Goal: Task Accomplishment & Management: Manage account settings

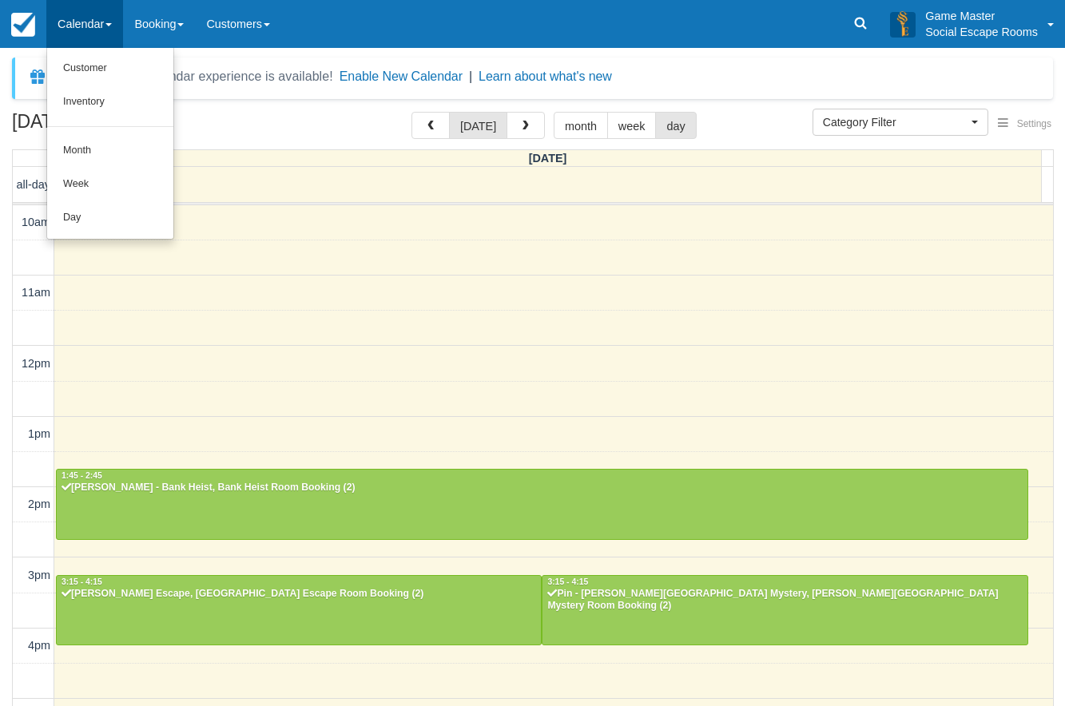
select select
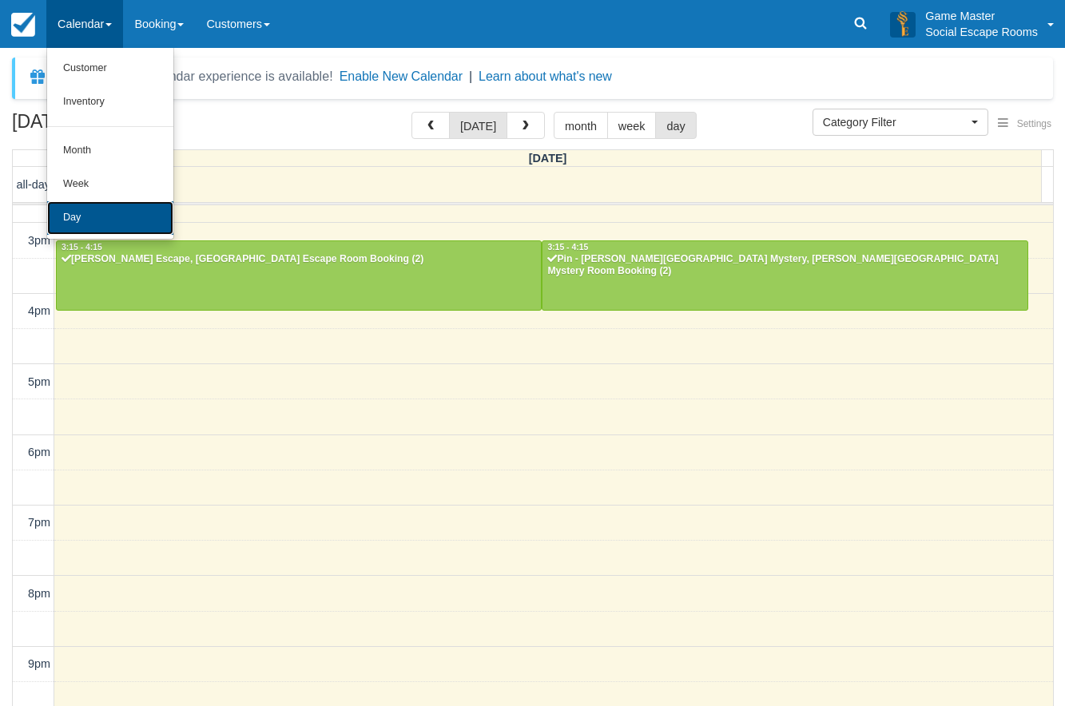
click at [115, 221] on link "Day" at bounding box center [110, 218] width 126 height 34
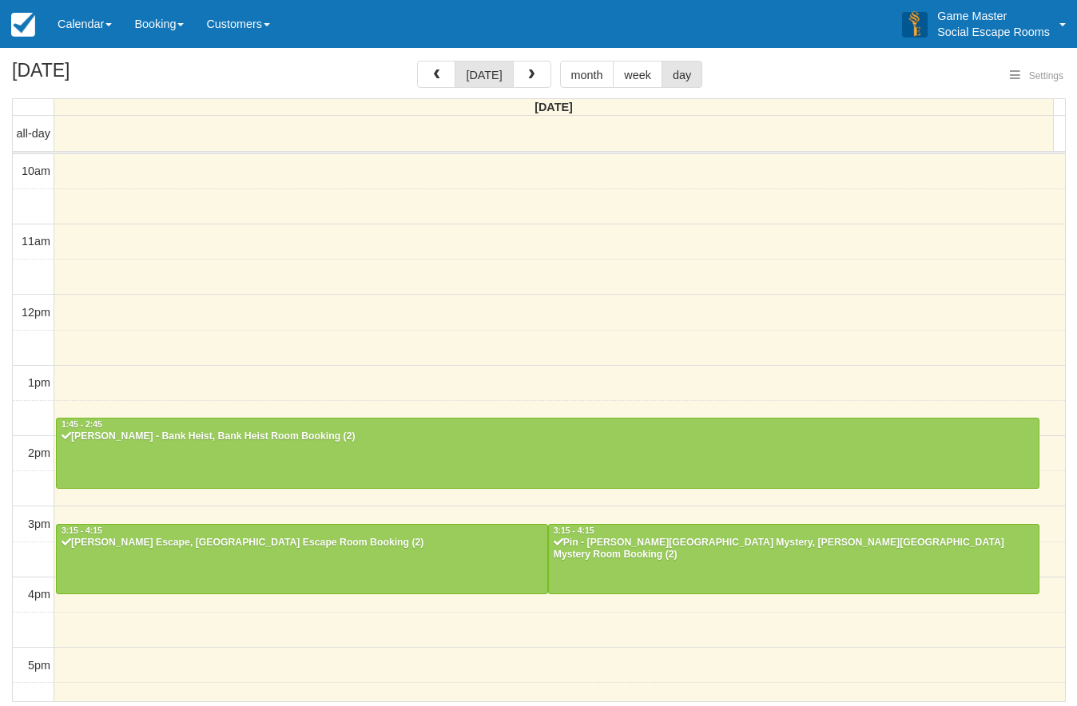
select select
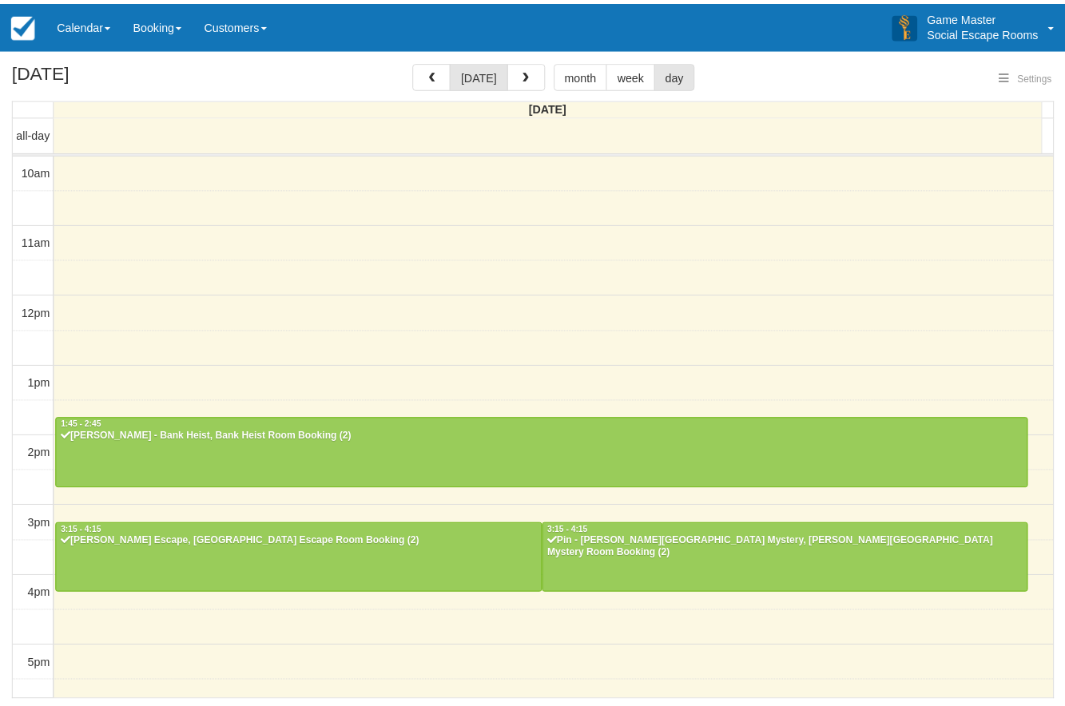
scroll to position [335, 0]
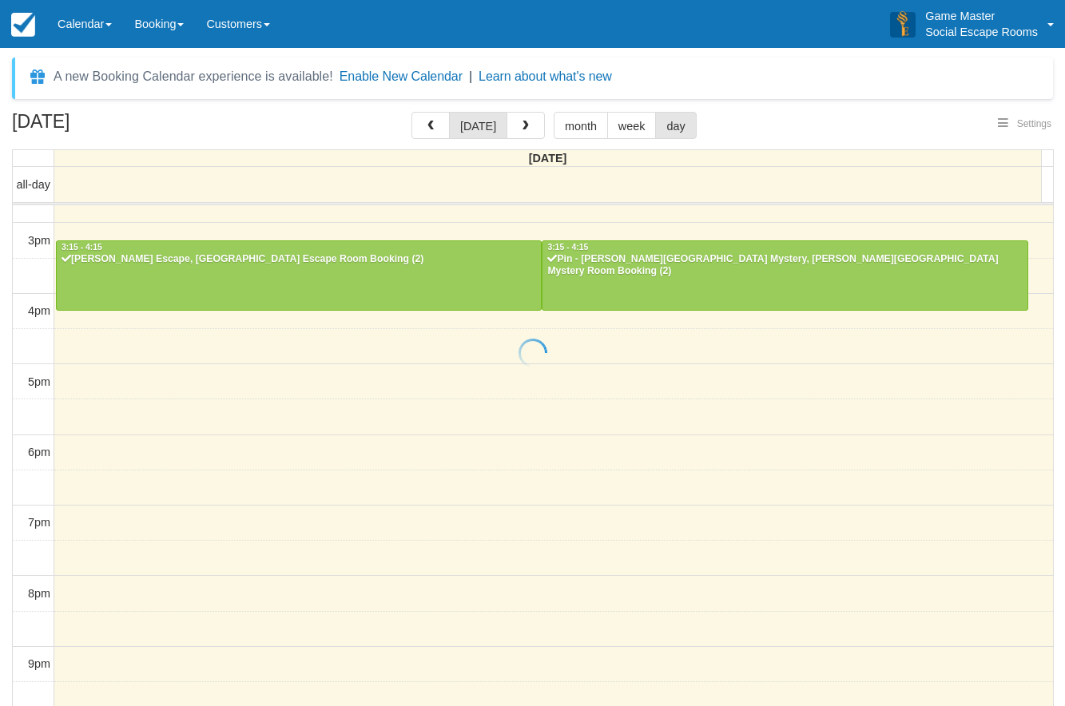
select select
click at [571, 251] on span "3:15 - 4:15" at bounding box center [567, 247] width 41 height 9
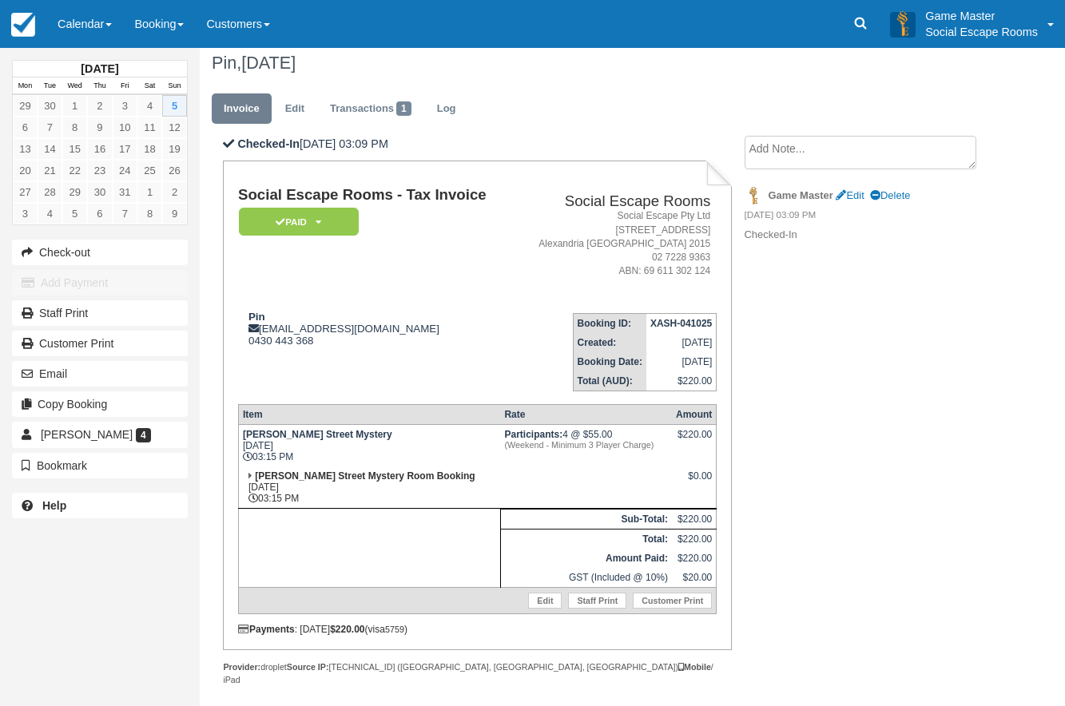
scroll to position [13, 0]
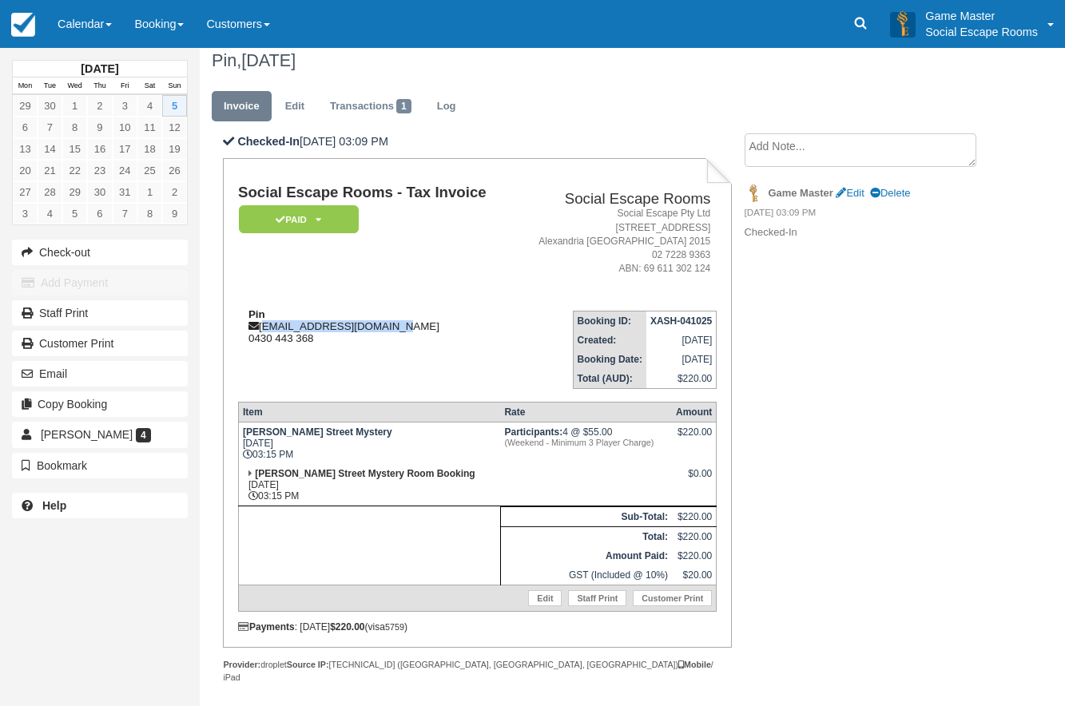
drag, startPoint x: 410, startPoint y: 331, endPoint x: 263, endPoint y: 322, distance: 147.3
click at [263, 322] on div "Pin sam1224cat@yahoo.com.au 0430 443 368" at bounding box center [375, 326] width 275 height 36
click at [399, 379] on td "Pin sam1224cat@yahoo.com.au 0430 443 368" at bounding box center [375, 343] width 275 height 91
click at [396, 357] on td "Pin sam1224cat@yahoo.com.au 0430 443 368" at bounding box center [375, 343] width 275 height 91
drag, startPoint x: 437, startPoint y: 328, endPoint x: 363, endPoint y: 326, distance: 74.3
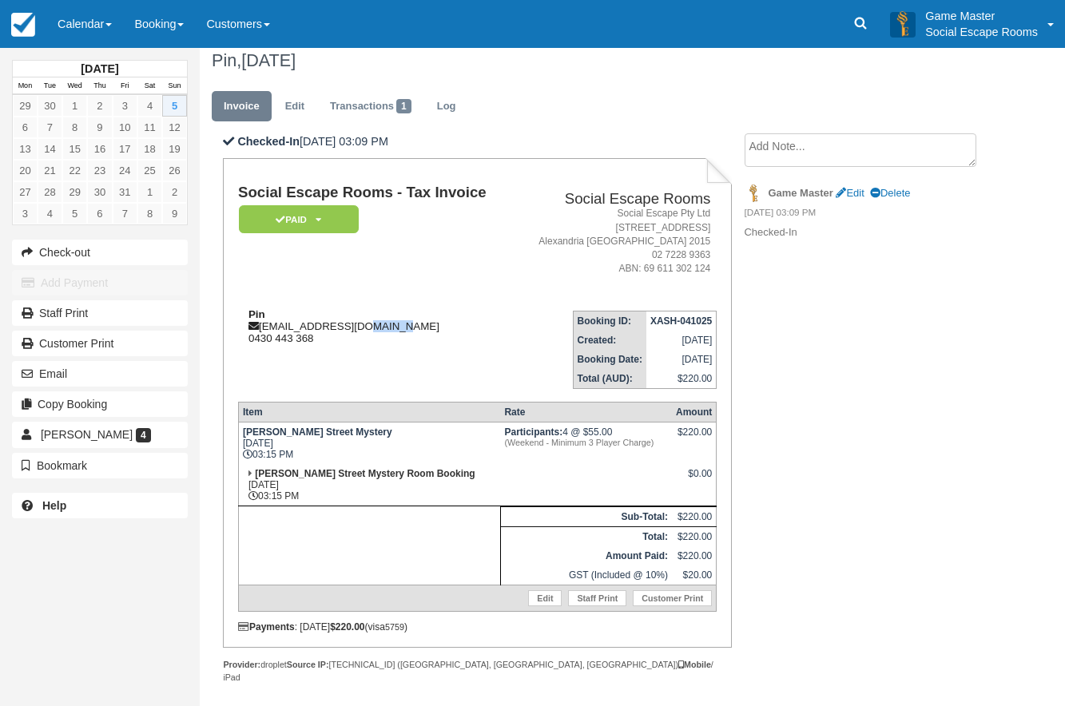
click at [363, 326] on div "Pin sam1224cat@yahoo.com.au 0430 443 368" at bounding box center [375, 326] width 275 height 36
click at [347, 327] on div "Pin sam1224cat@yahoo.com.au 0430 443 368" at bounding box center [375, 326] width 275 height 36
click at [307, 106] on link "Edit" at bounding box center [294, 106] width 43 height 31
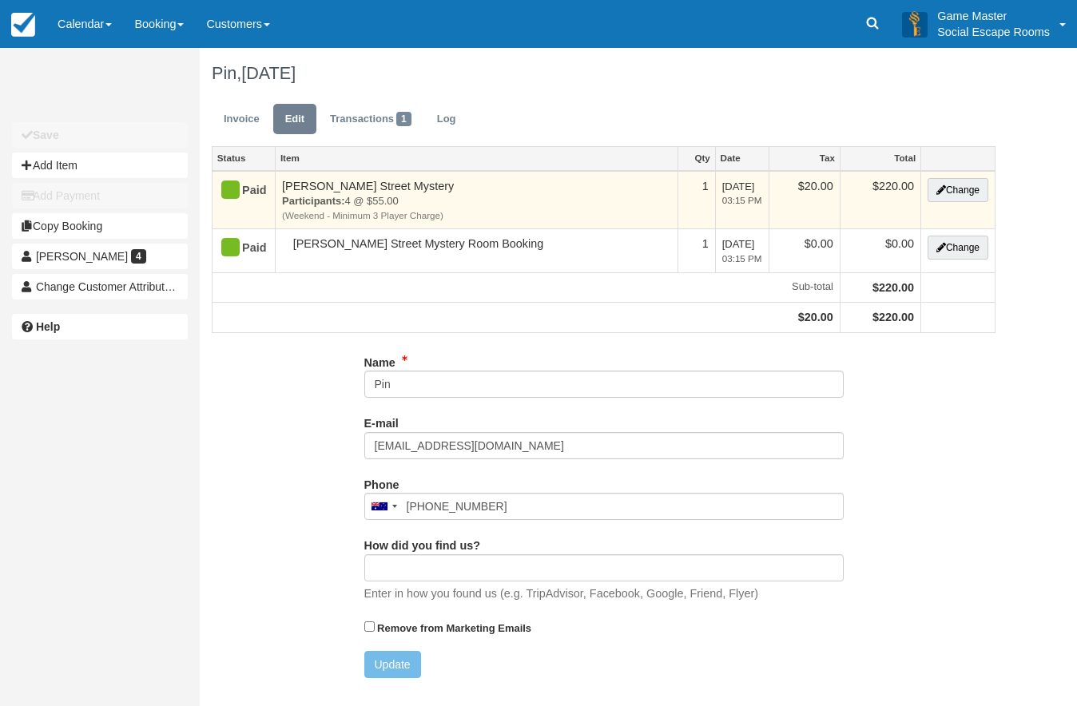
type input "0430 443 368"
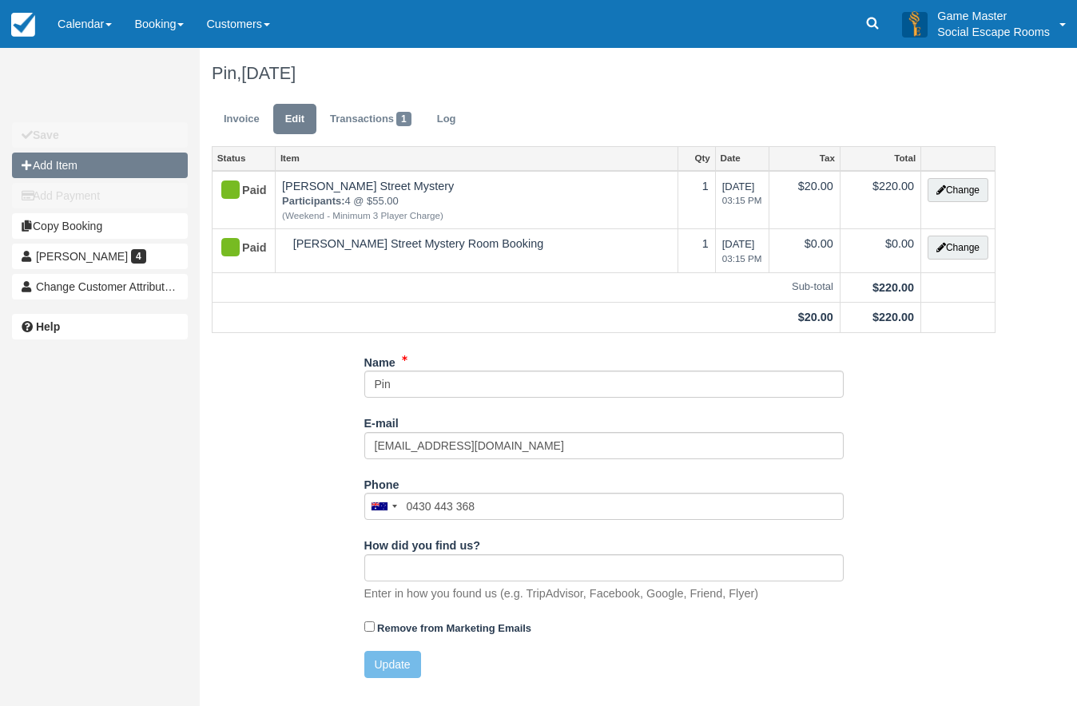
click at [109, 167] on button "Add Item" at bounding box center [100, 166] width 176 height 26
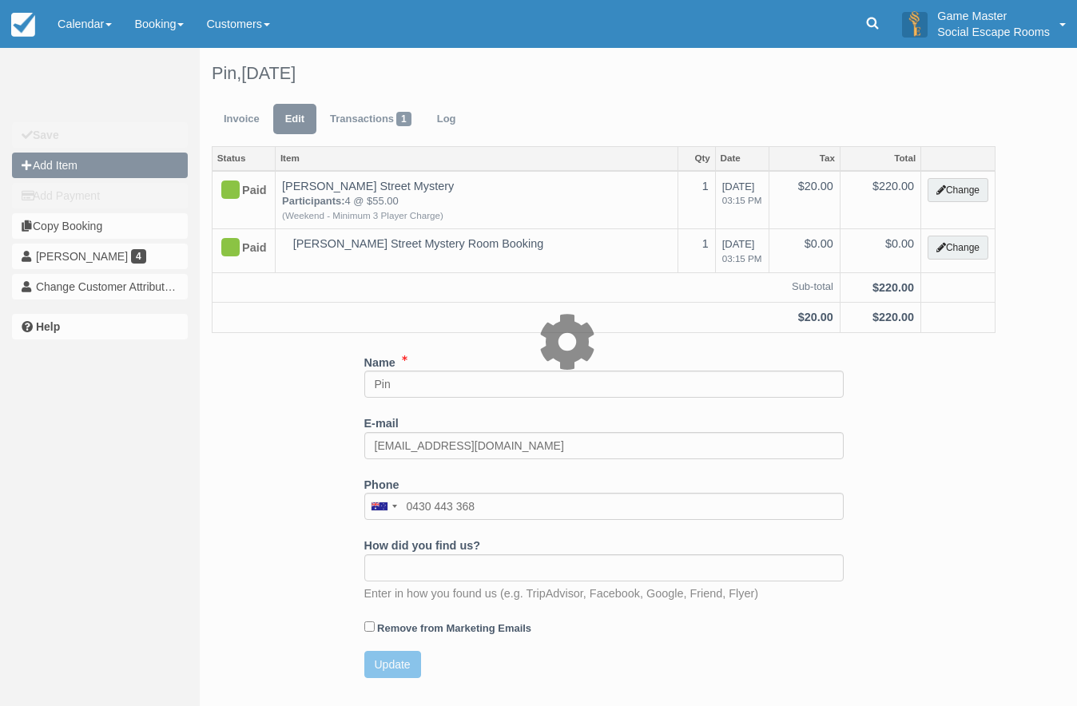
type input "0.00"
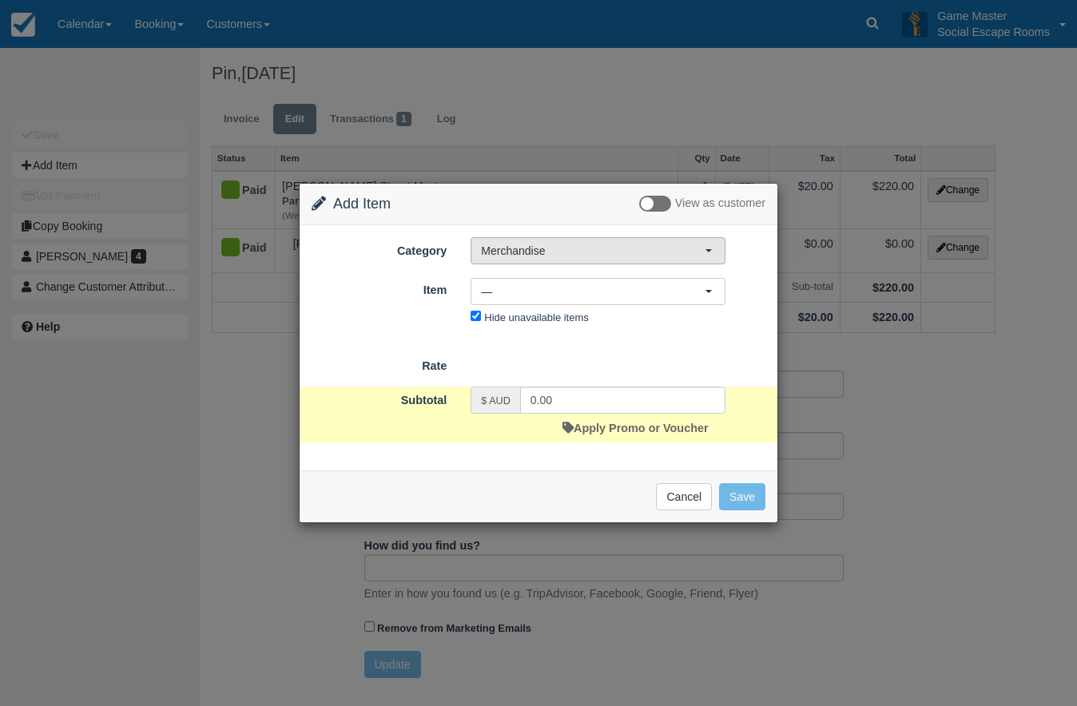
click at [592, 258] on span "Merchandise" at bounding box center [593, 251] width 224 height 16
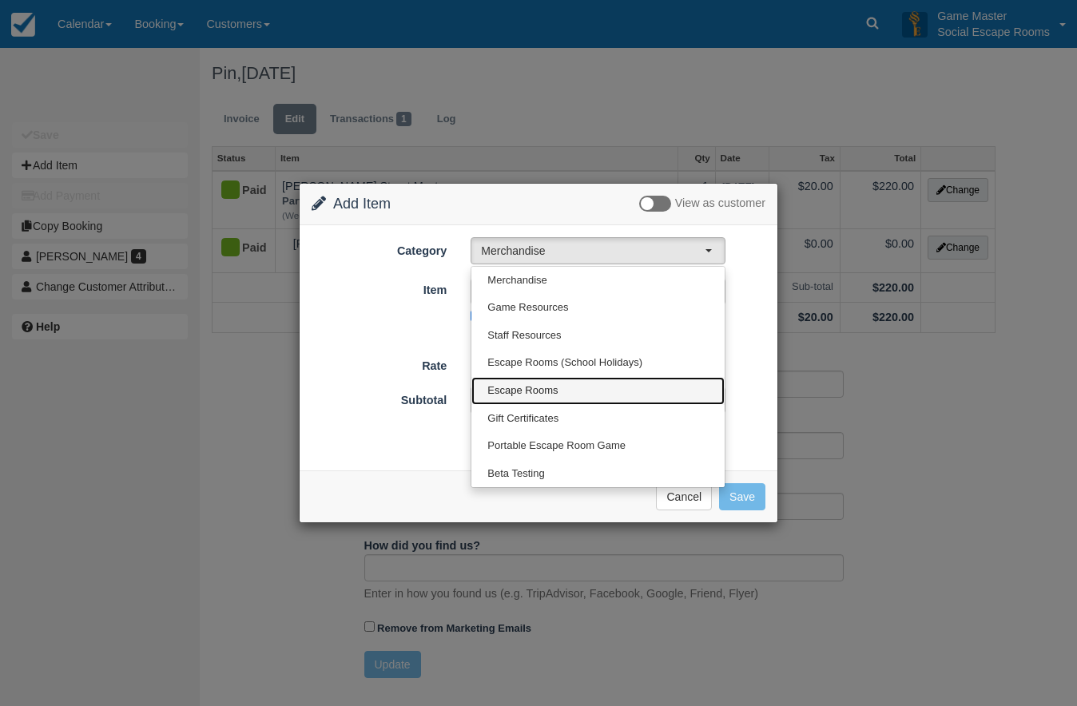
click at [586, 383] on link "Escape Rooms" at bounding box center [597, 391] width 253 height 28
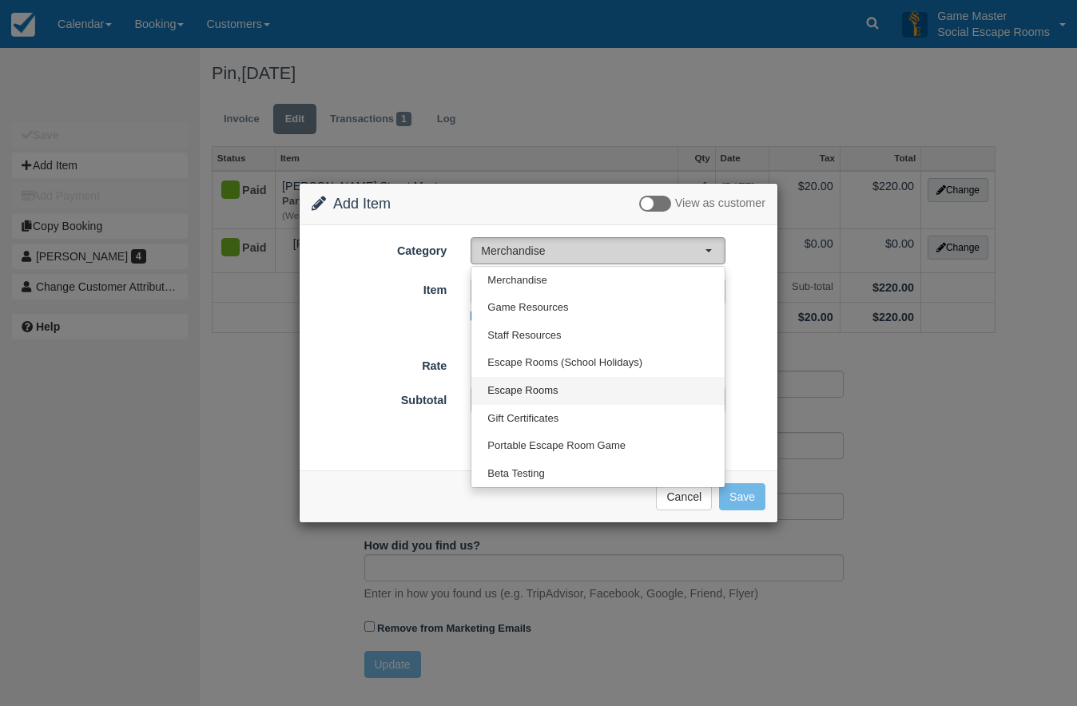
select select "2"
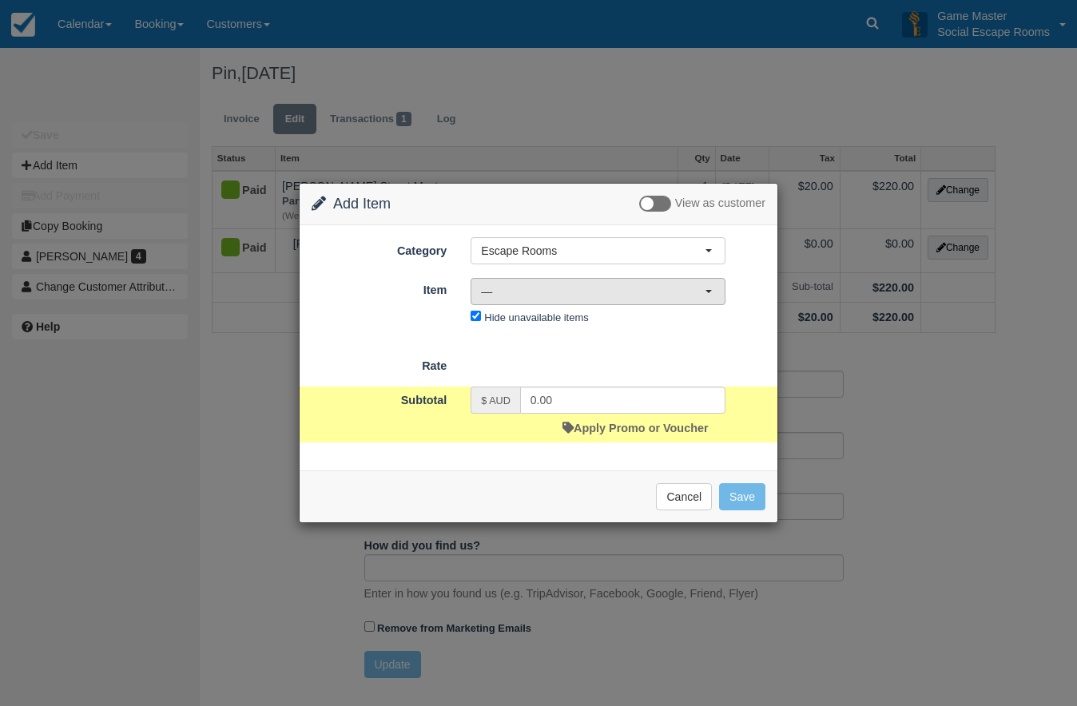
click at [627, 292] on span "—" at bounding box center [593, 292] width 224 height 16
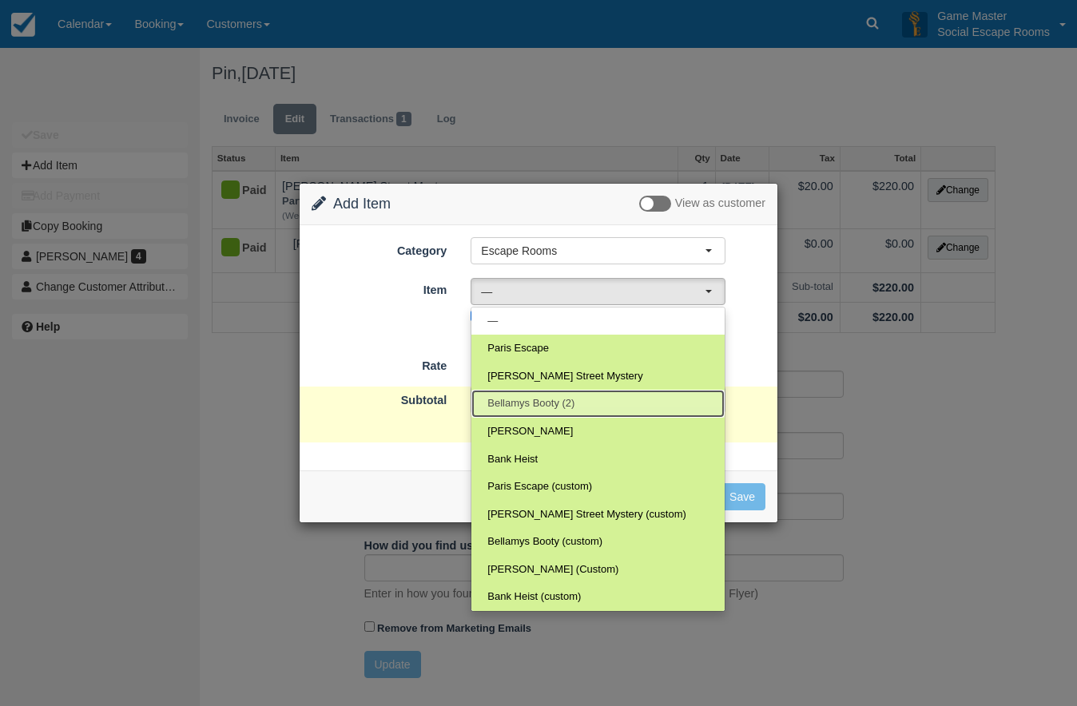
click at [595, 394] on link "Bellamys Booty (2)" at bounding box center [597, 404] width 253 height 28
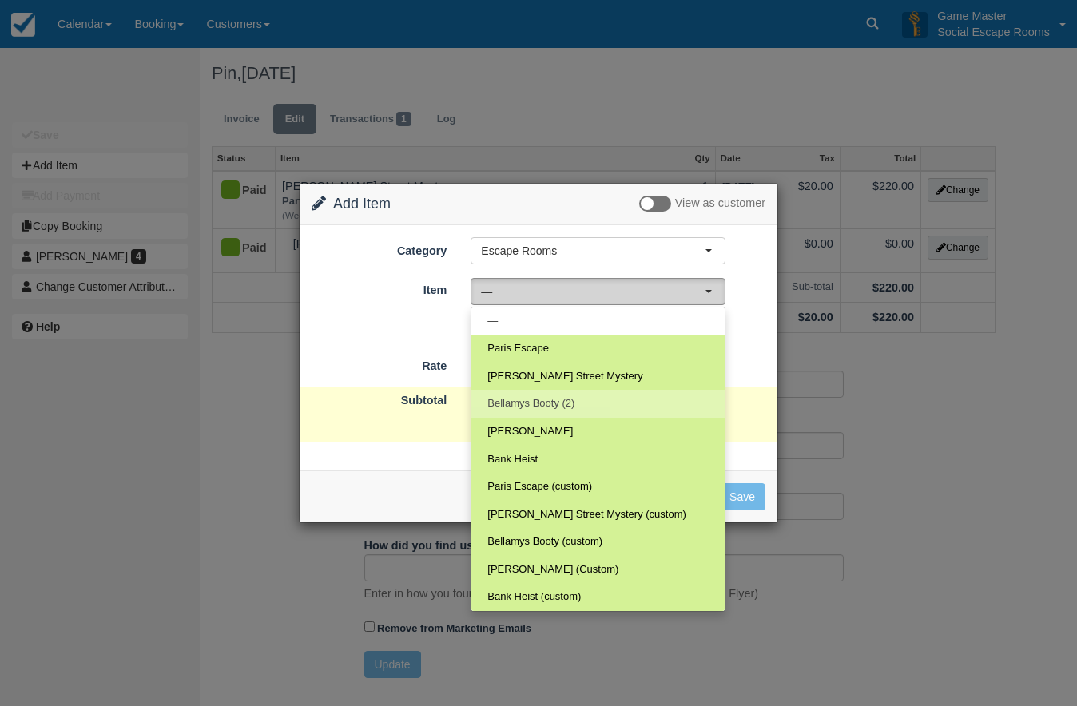
select select "69"
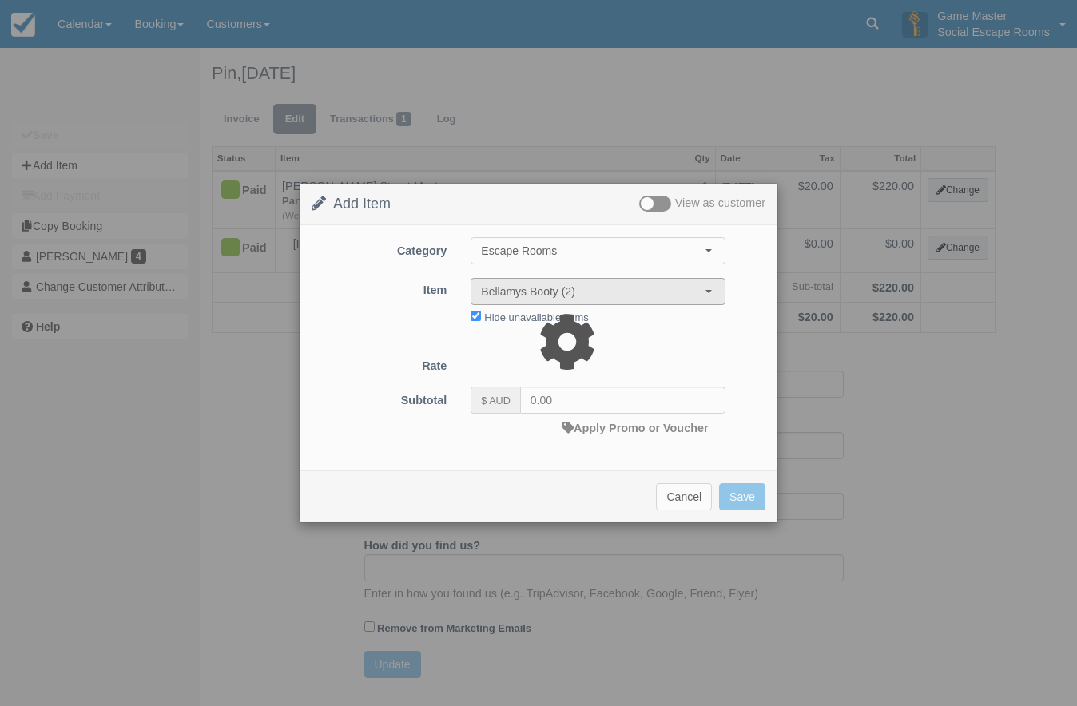
type input "165.00"
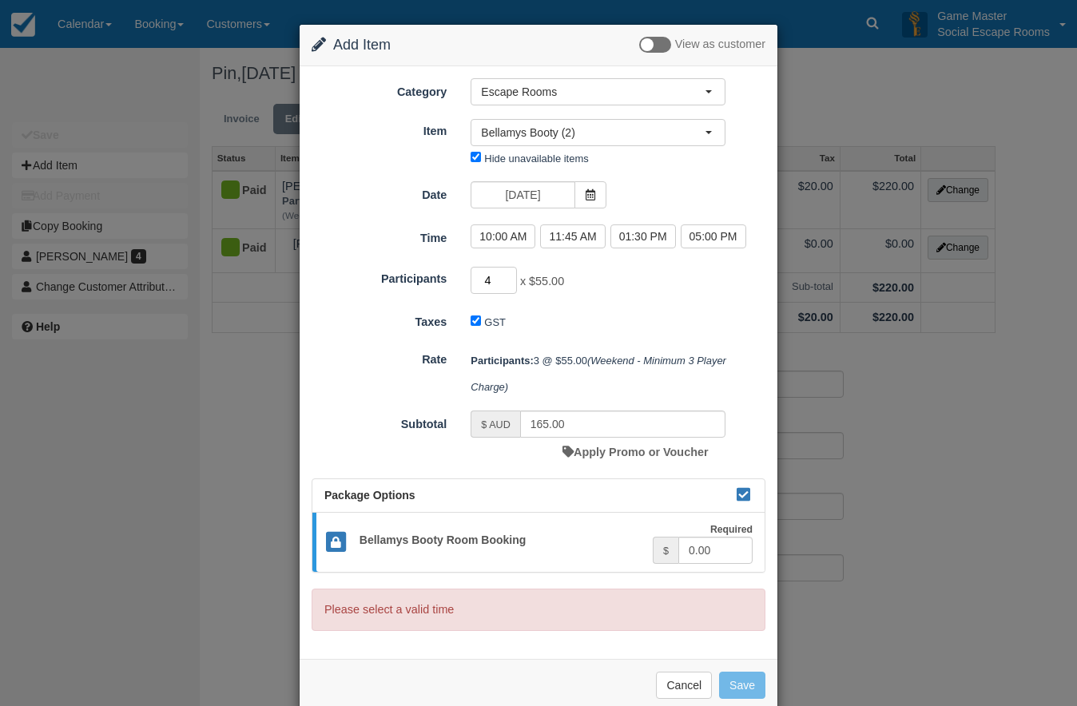
type input "4"
click at [505, 277] on input "4" at bounding box center [493, 280] width 46 height 27
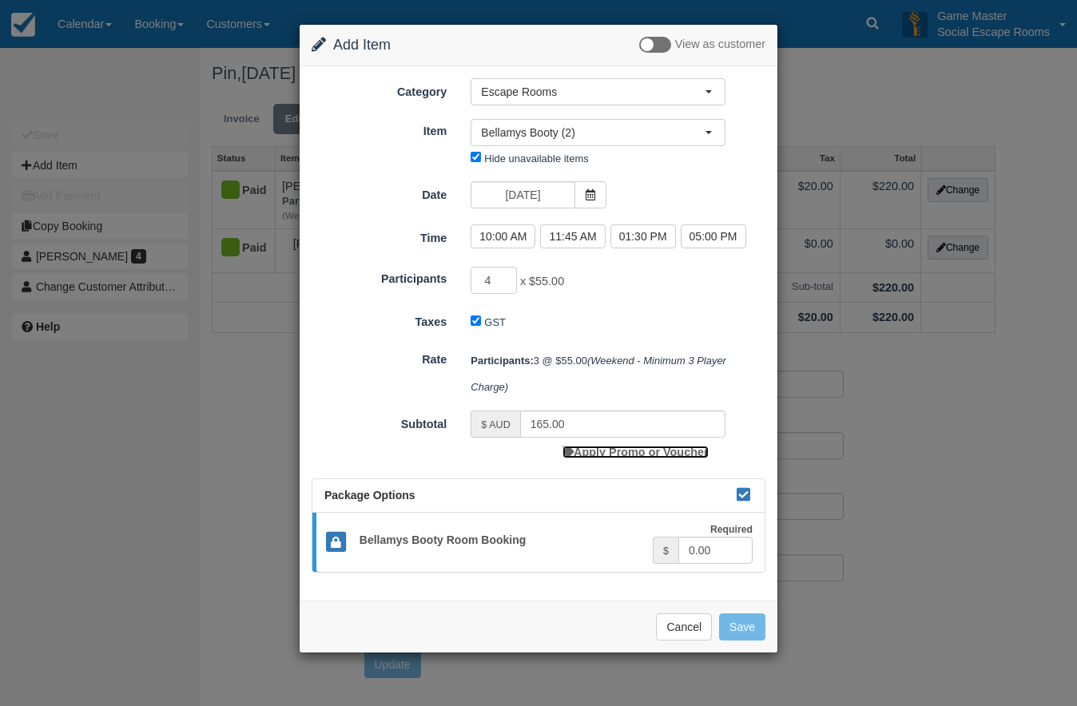
click at [601, 447] on link "Apply Promo or Voucher" at bounding box center [634, 452] width 145 height 13
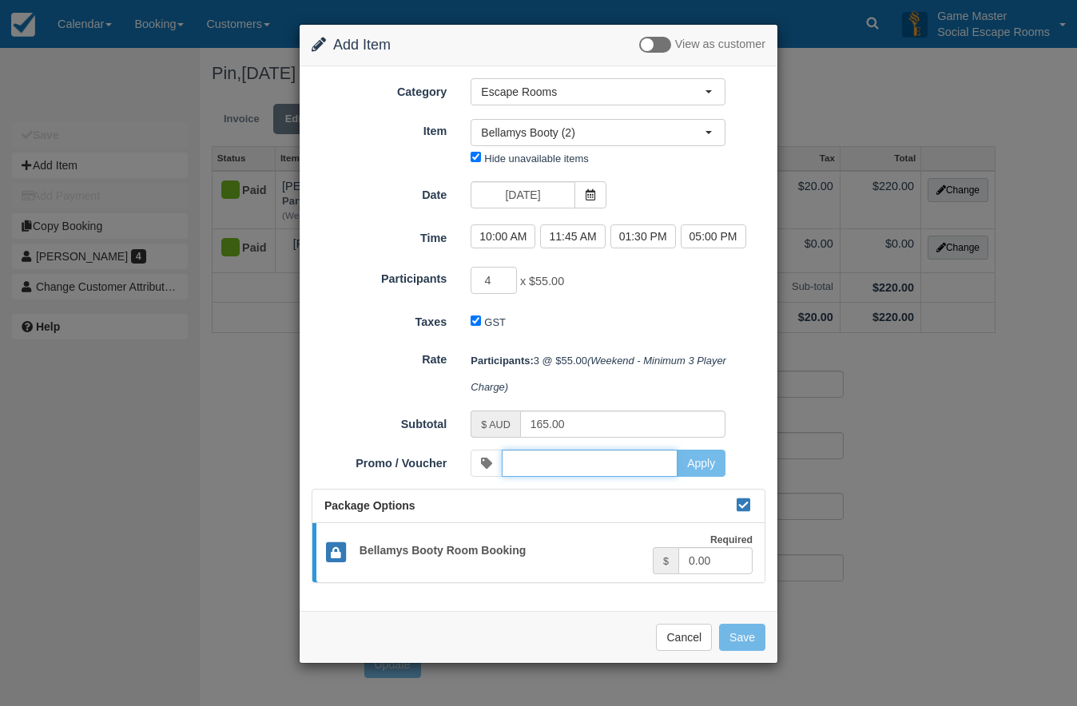
type input "220.00"
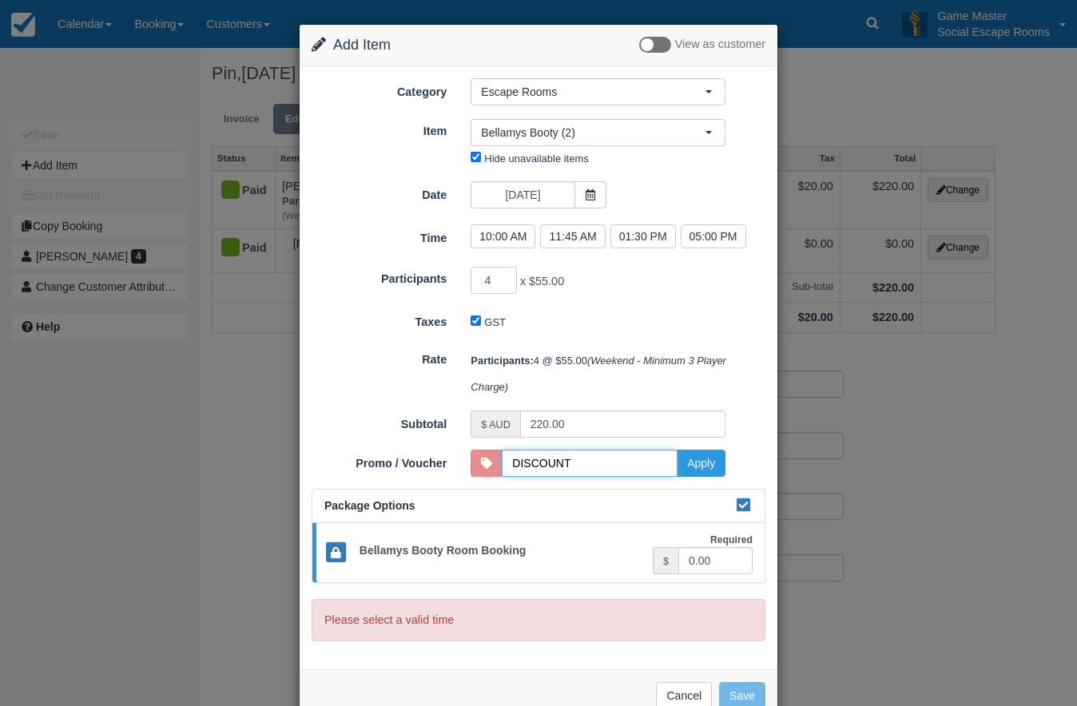
type input "DISCOUNT10"
click at [692, 465] on button "Apply" at bounding box center [700, 463] width 49 height 27
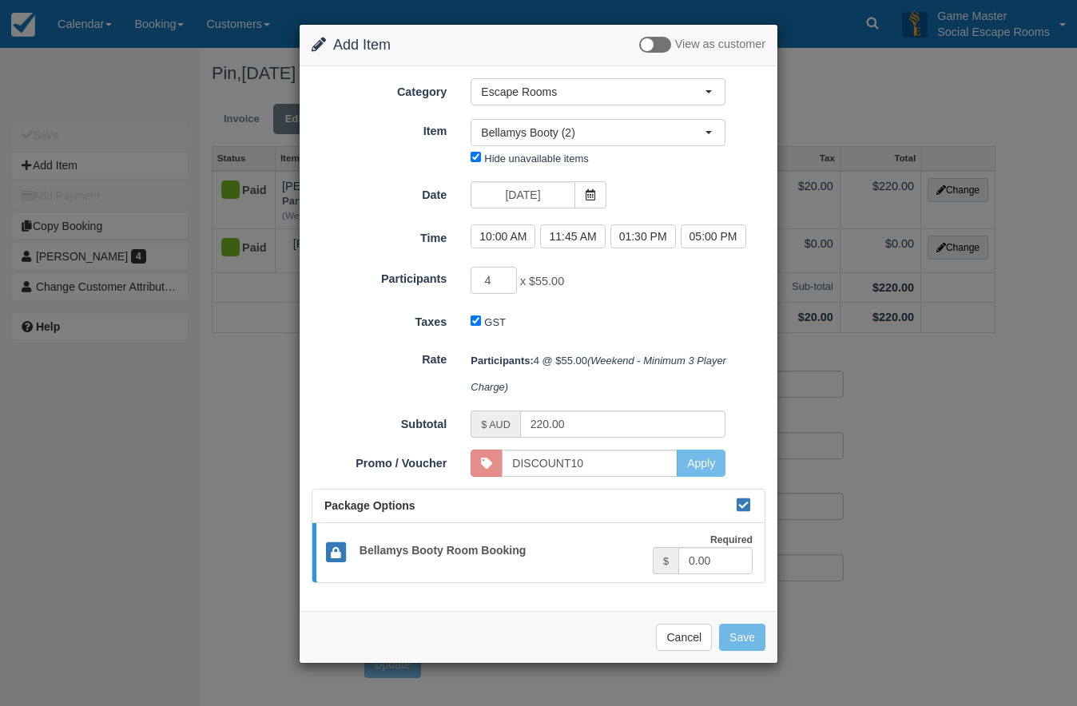
type input "180.00"
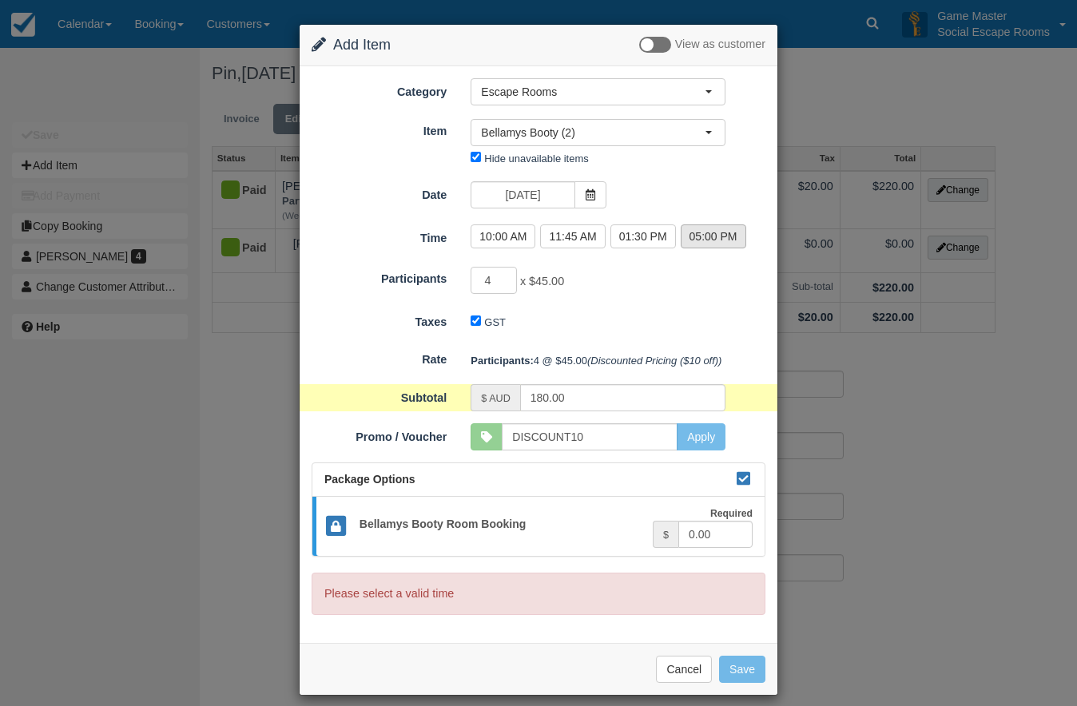
click at [721, 229] on label "05:00 PM" at bounding box center [712, 236] width 65 height 24
radio input "true"
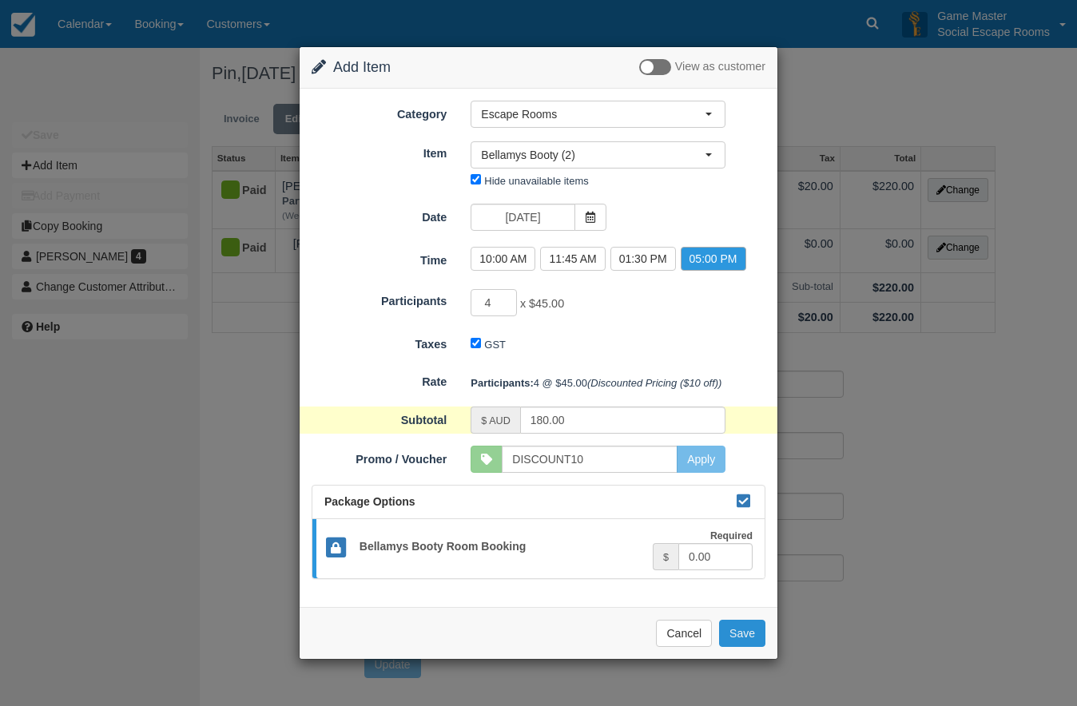
click at [739, 635] on button "Save" at bounding box center [742, 633] width 46 height 27
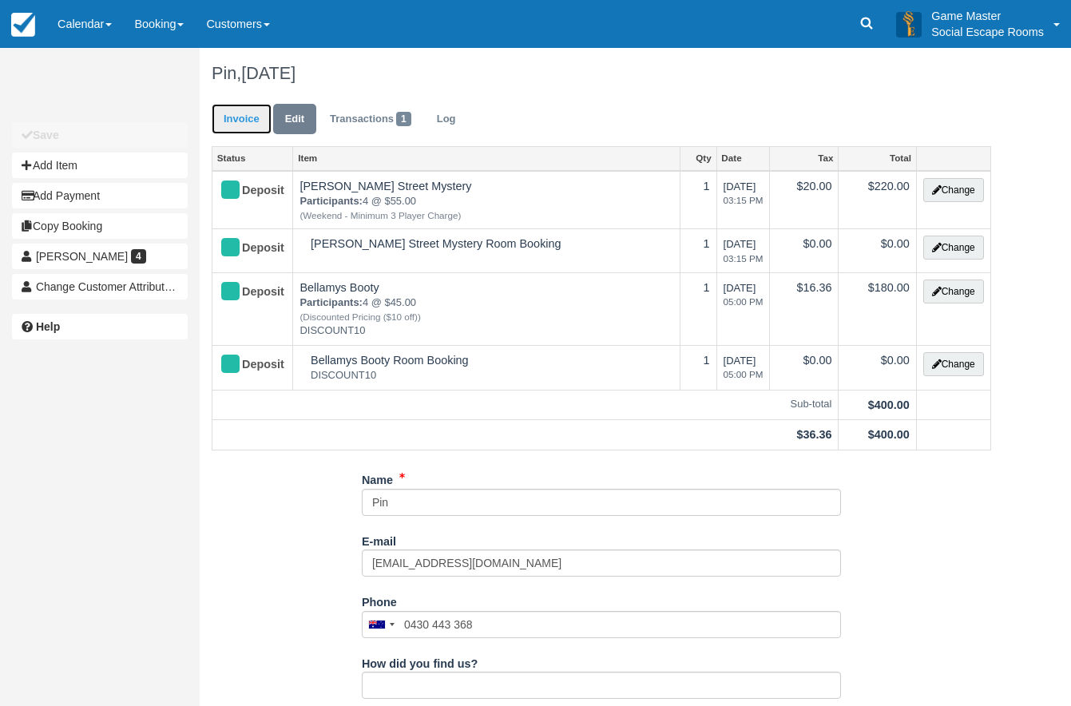
click at [245, 116] on link "Invoice" at bounding box center [242, 119] width 60 height 31
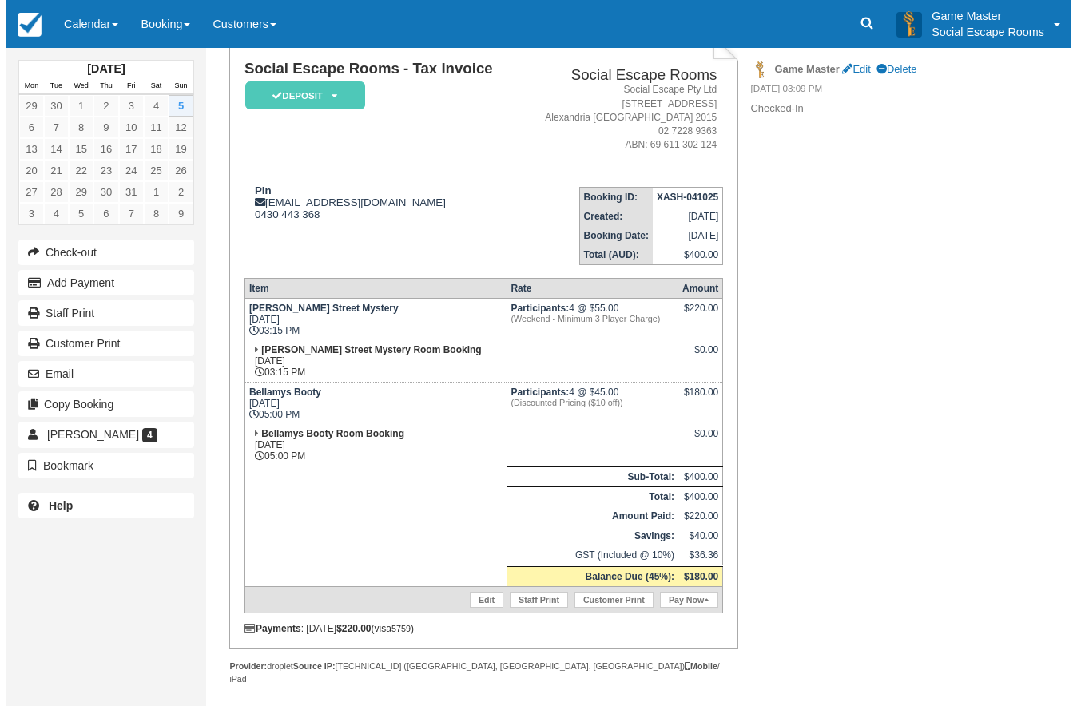
scroll to position [138, 0]
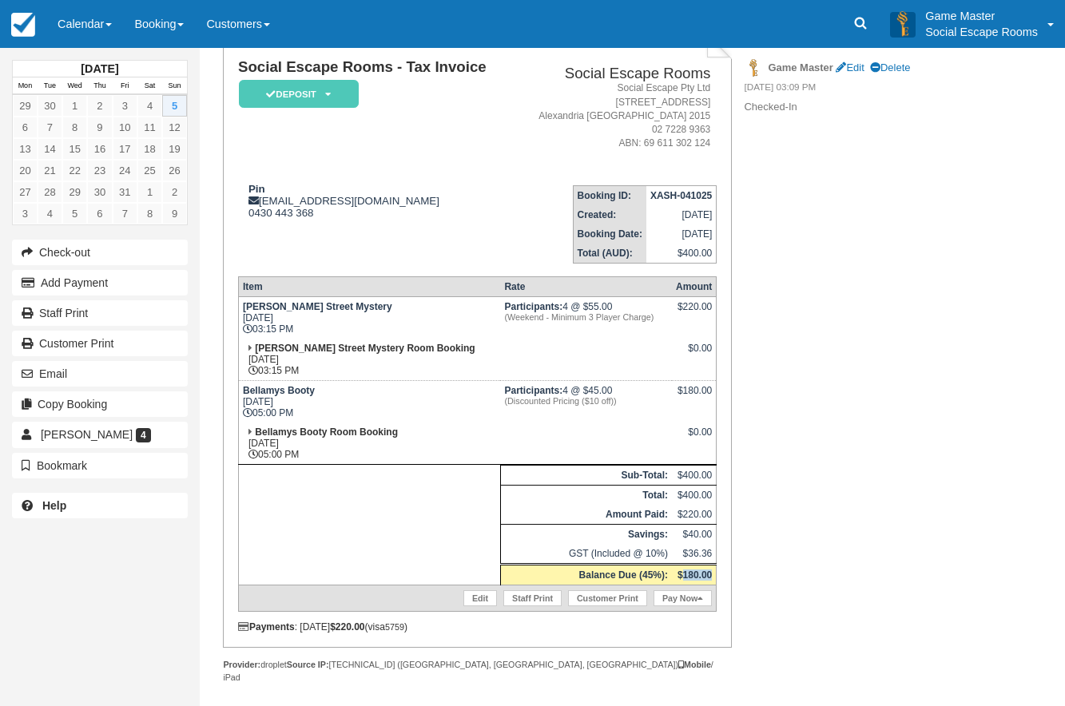
drag, startPoint x: 683, startPoint y: 574, endPoint x: 713, endPoint y: 581, distance: 31.2
click at [713, 581] on td "$180.00" at bounding box center [694, 575] width 45 height 21
drag, startPoint x: 676, startPoint y: 387, endPoint x: 713, endPoint y: 440, distance: 64.7
click at [713, 440] on tbody "[PERSON_NAME] Street Mystery [DATE] 03:15 PM Participants: 4 @ $55.00 (Weekend …" at bounding box center [477, 454] width 478 height 315
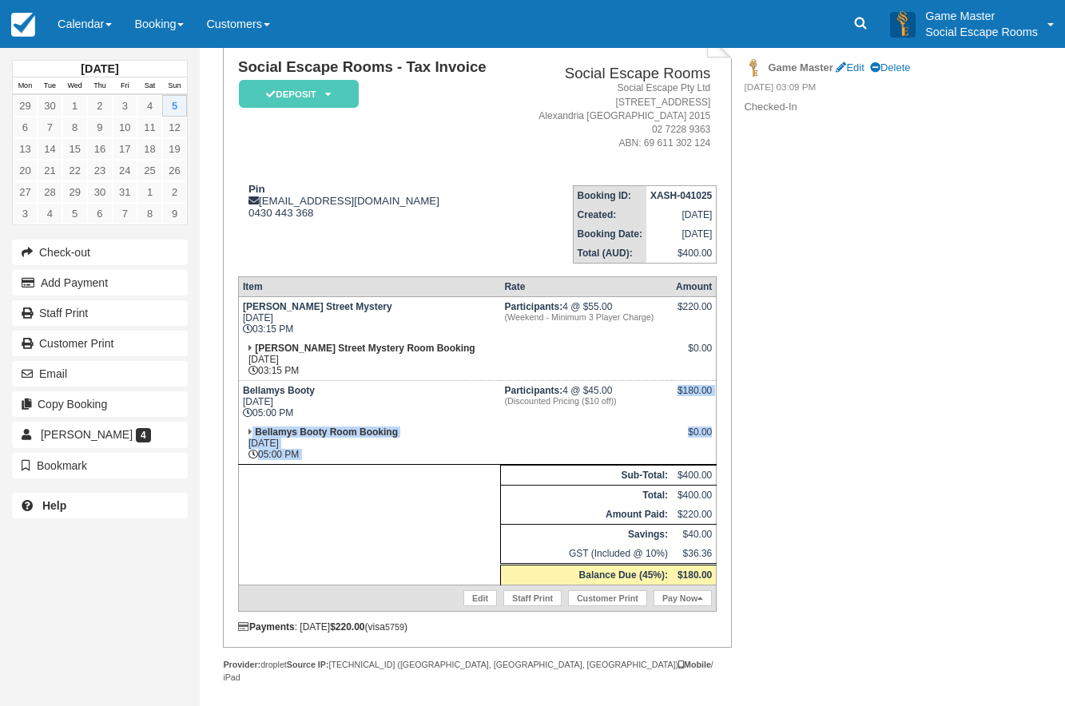
click at [713, 440] on td "$0.00" at bounding box center [694, 443] width 45 height 42
click at [688, 442] on div "$0.00" at bounding box center [694, 438] width 36 height 24
drag, startPoint x: 338, startPoint y: 453, endPoint x: 241, endPoint y: 384, distance: 118.6
click at [241, 384] on tbody "[PERSON_NAME] Street Mystery [DATE] 03:15 PM Participants: 4 @ $55.00 (Weekend …" at bounding box center [477, 454] width 478 height 315
click at [341, 453] on td "Bellamys Booty Room Booking [DATE] 05:00 PM" at bounding box center [369, 443] width 262 height 42
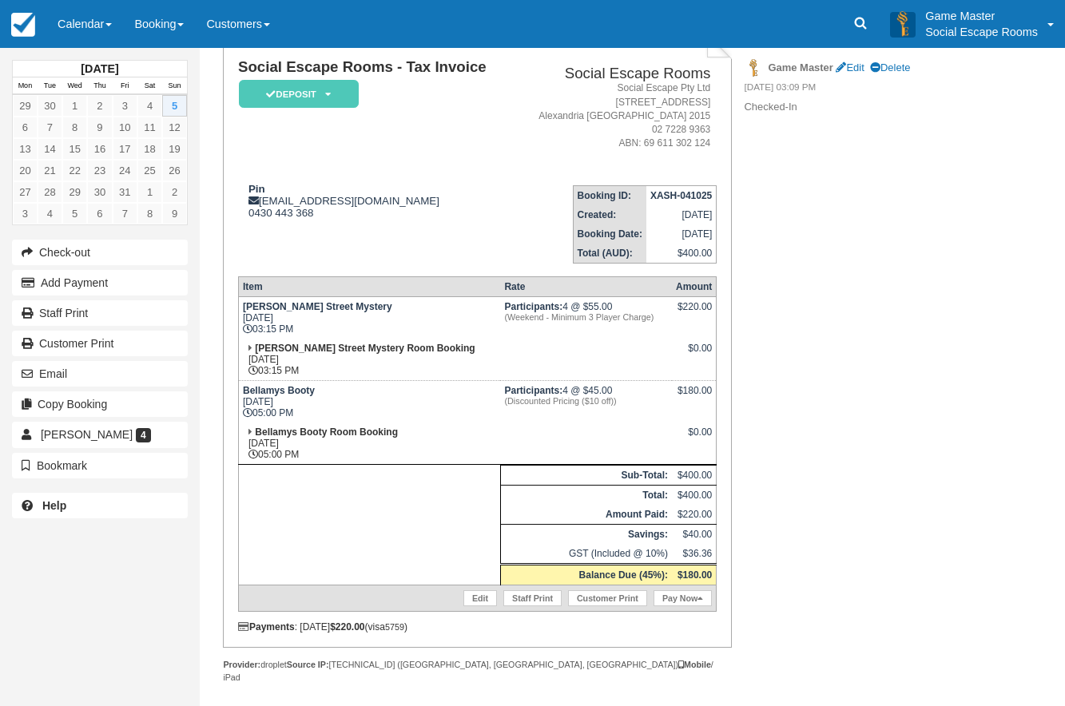
click at [673, 608] on td "Edit Staff Print Customer Print Pay Now" at bounding box center [477, 598] width 478 height 26
click at [665, 599] on link "Pay Now" at bounding box center [682, 598] width 58 height 16
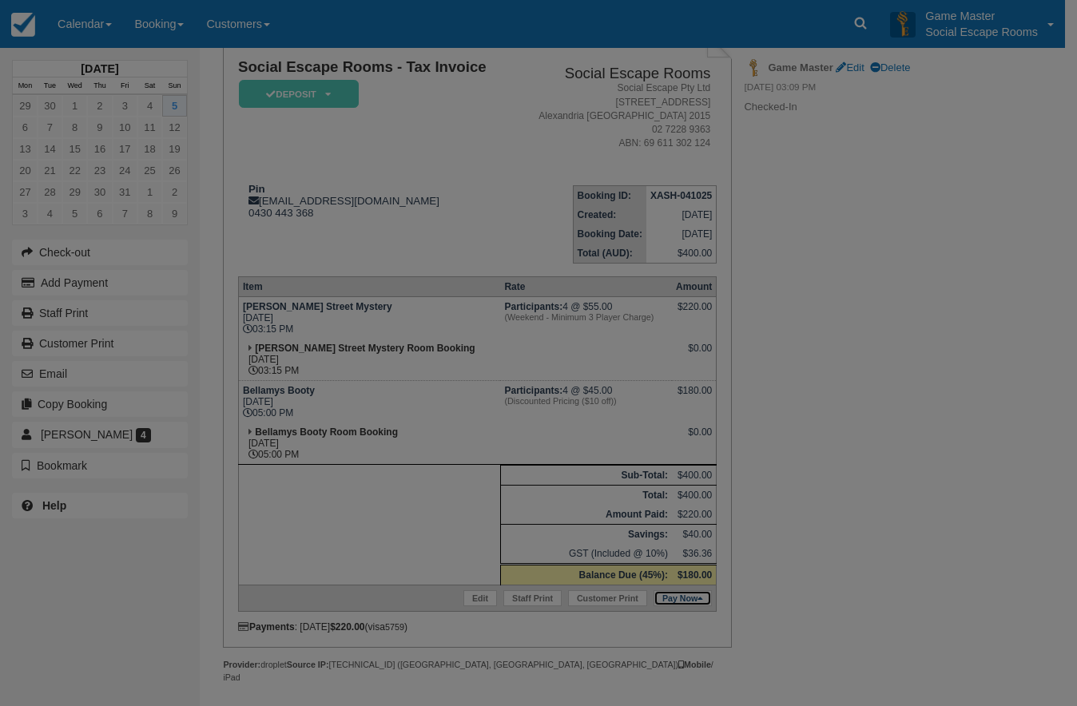
type input "[DATE]"
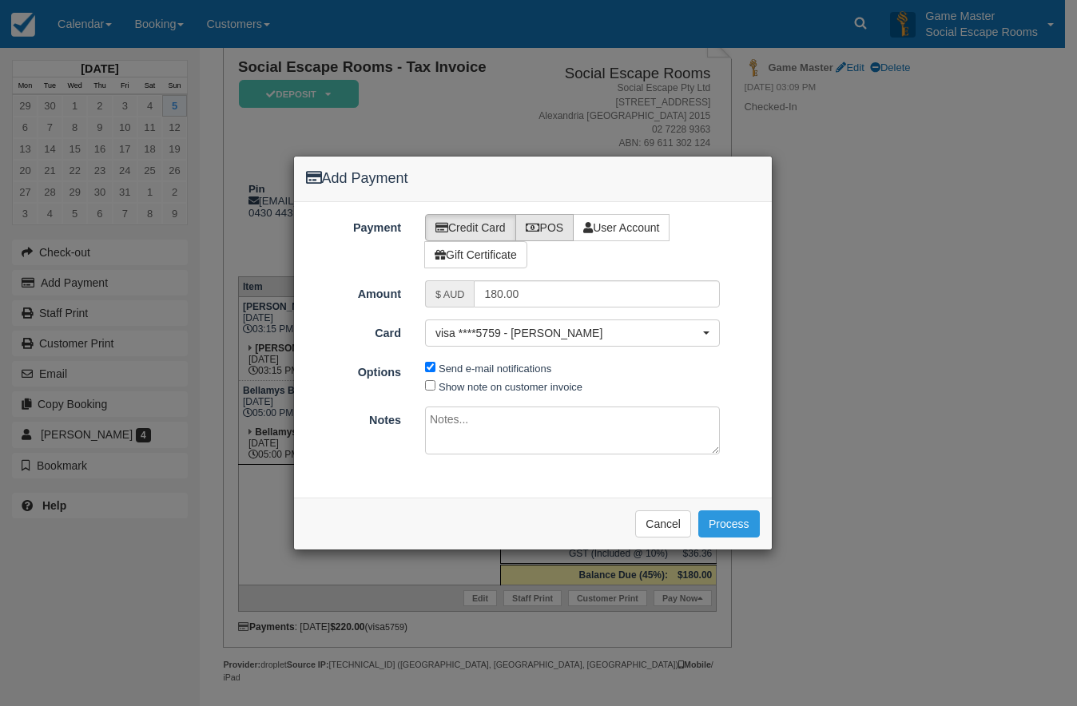
click at [555, 230] on label "POS" at bounding box center [544, 227] width 59 height 27
radio input "true"
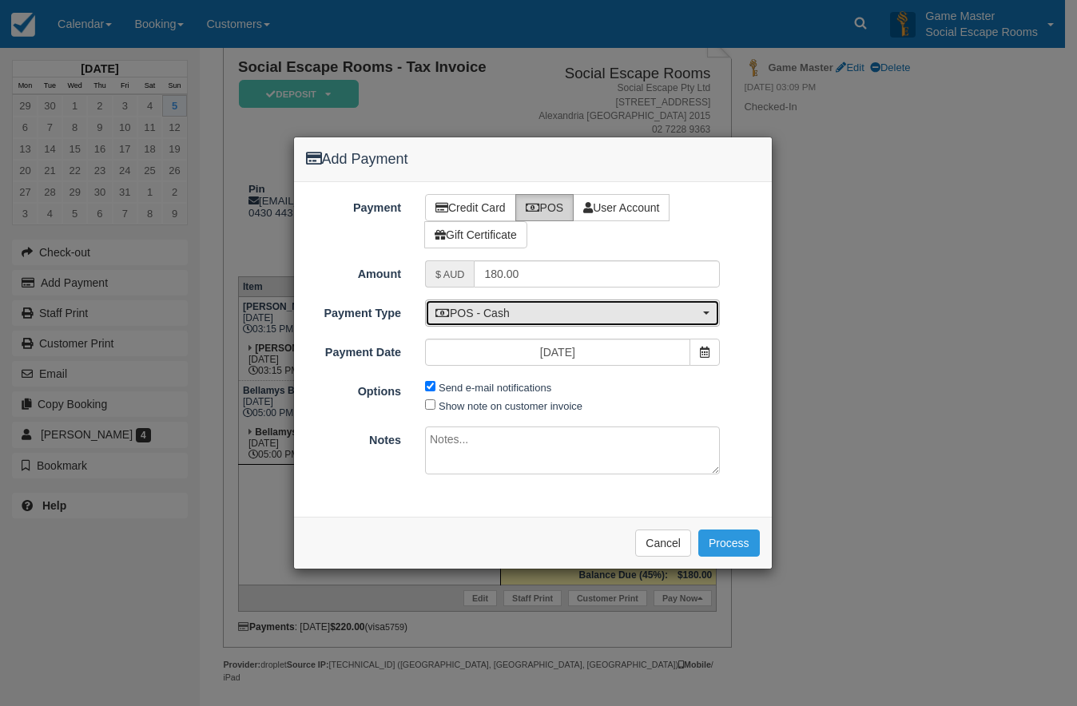
click at [541, 321] on span "POS - Cash" at bounding box center [567, 313] width 264 height 16
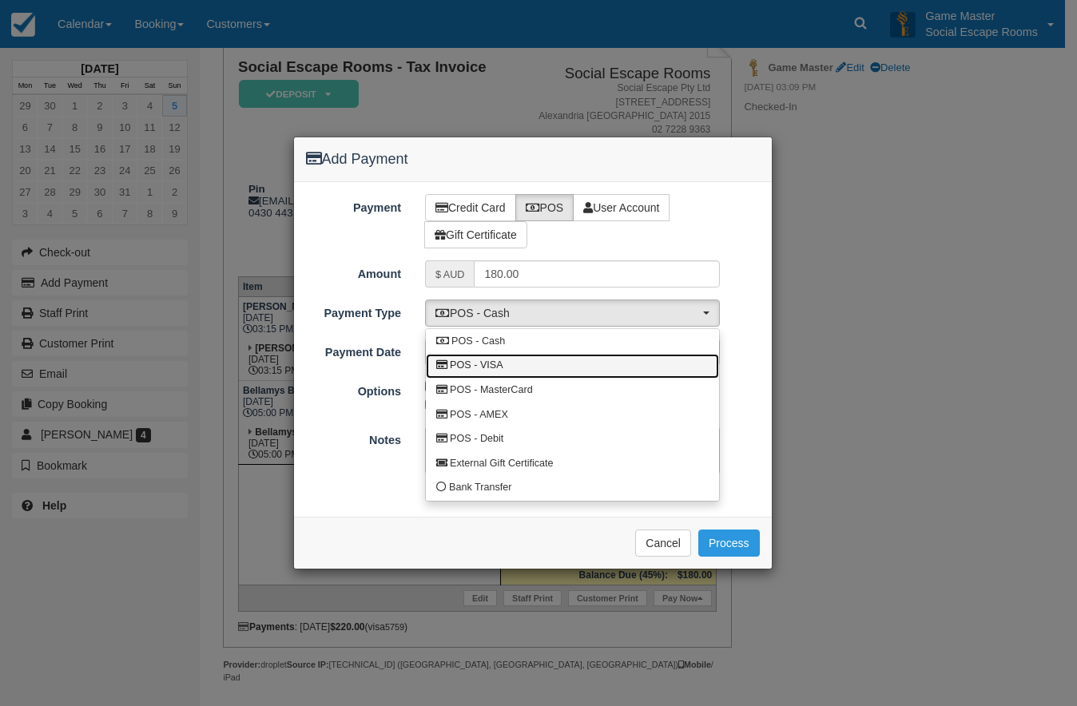
click at [522, 373] on link "POS - VISA" at bounding box center [572, 366] width 293 height 25
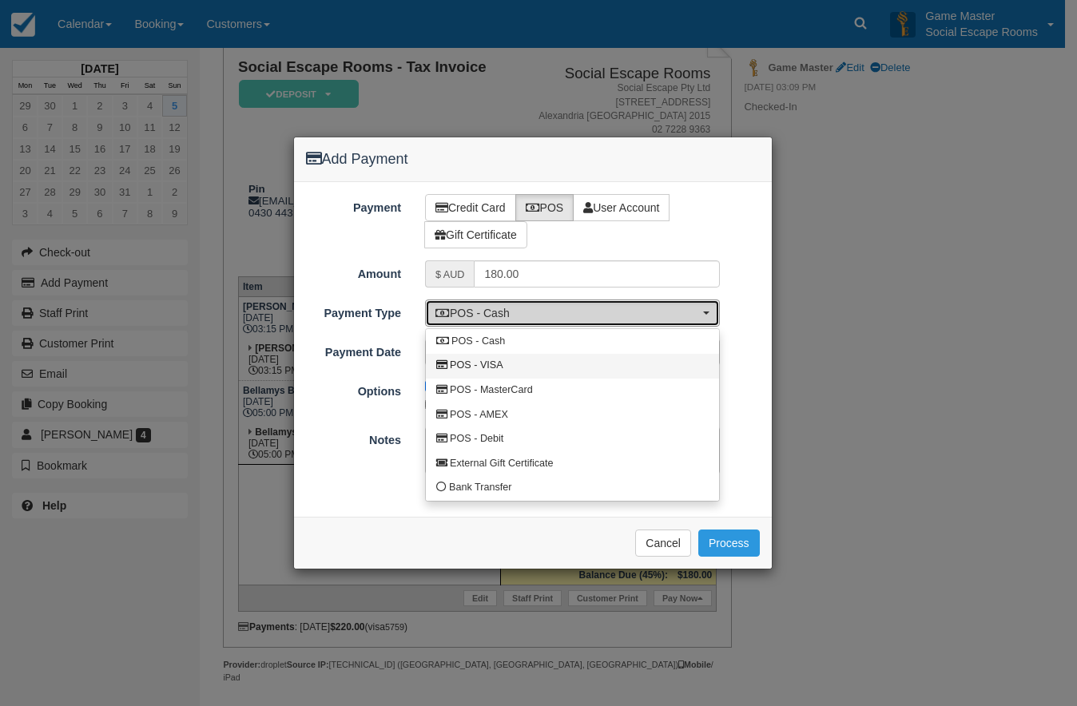
select select "VISA"
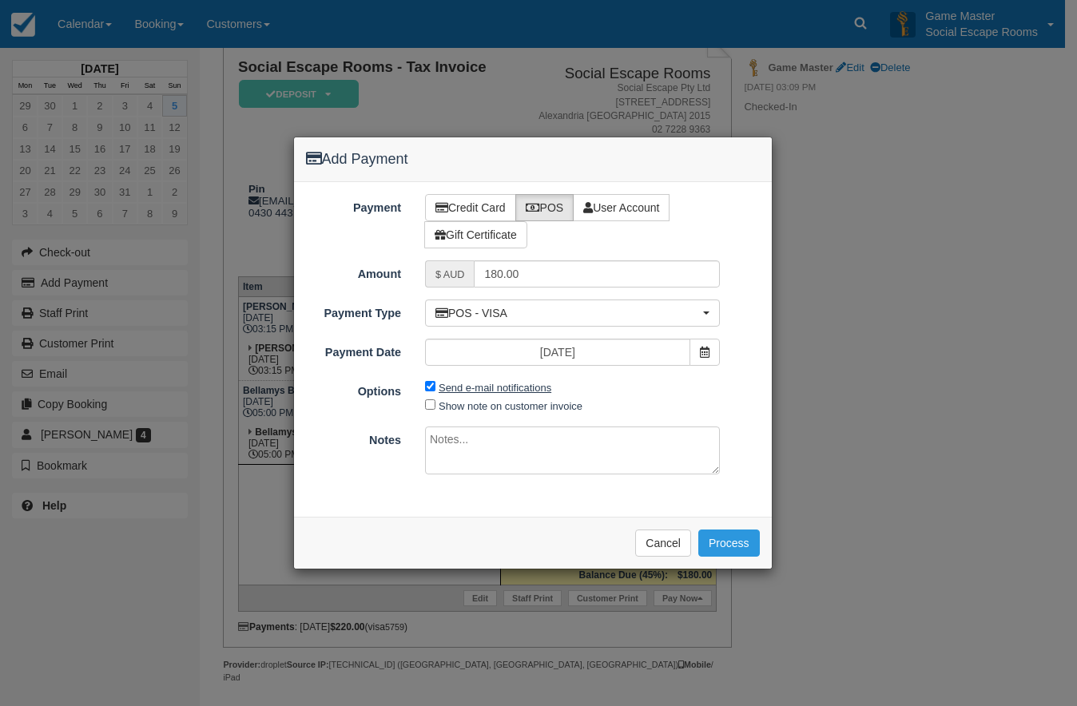
click at [494, 384] on label "Send e-mail notifications" at bounding box center [494, 388] width 113 height 12
click at [435, 384] on input "Send e-mail notifications" at bounding box center [430, 386] width 10 height 10
checkbox input "false"
click at [740, 537] on button "Process" at bounding box center [728, 542] width 61 height 27
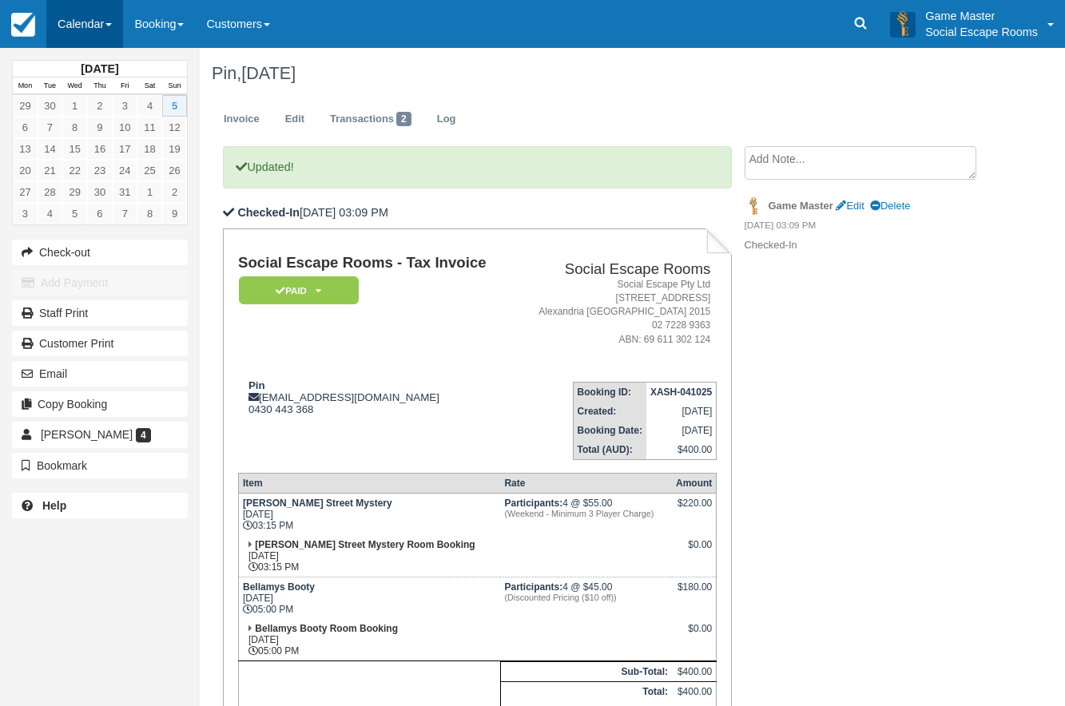
click at [82, 19] on link "Calendar" at bounding box center [84, 24] width 77 height 48
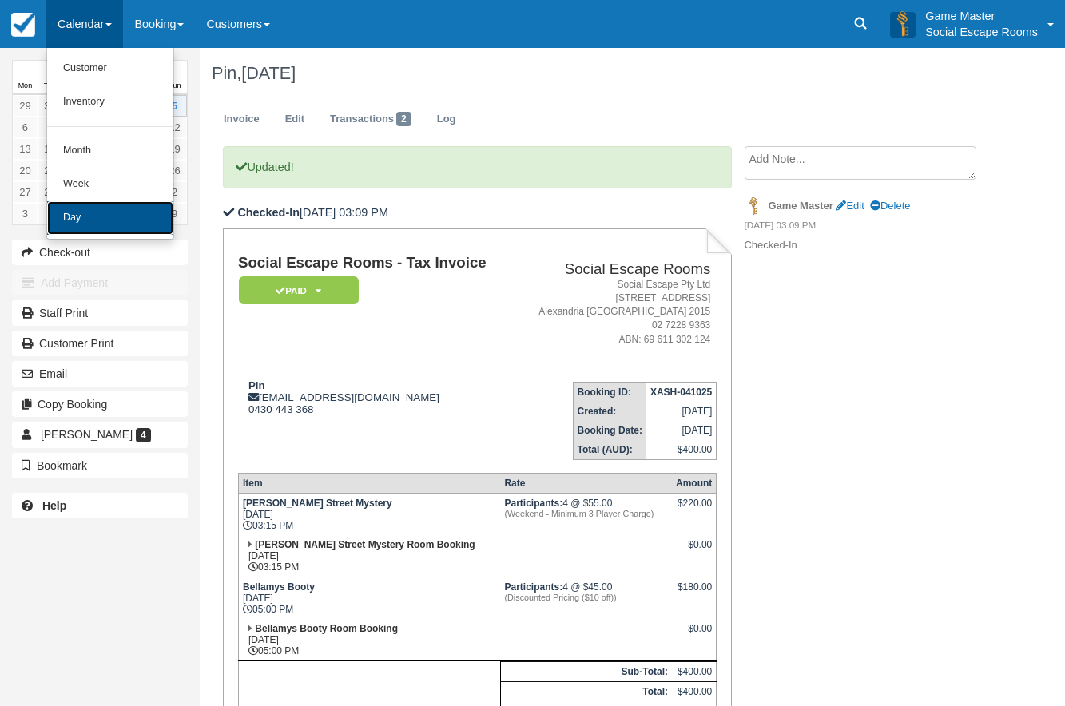
click at [89, 220] on link "Day" at bounding box center [110, 218] width 126 height 34
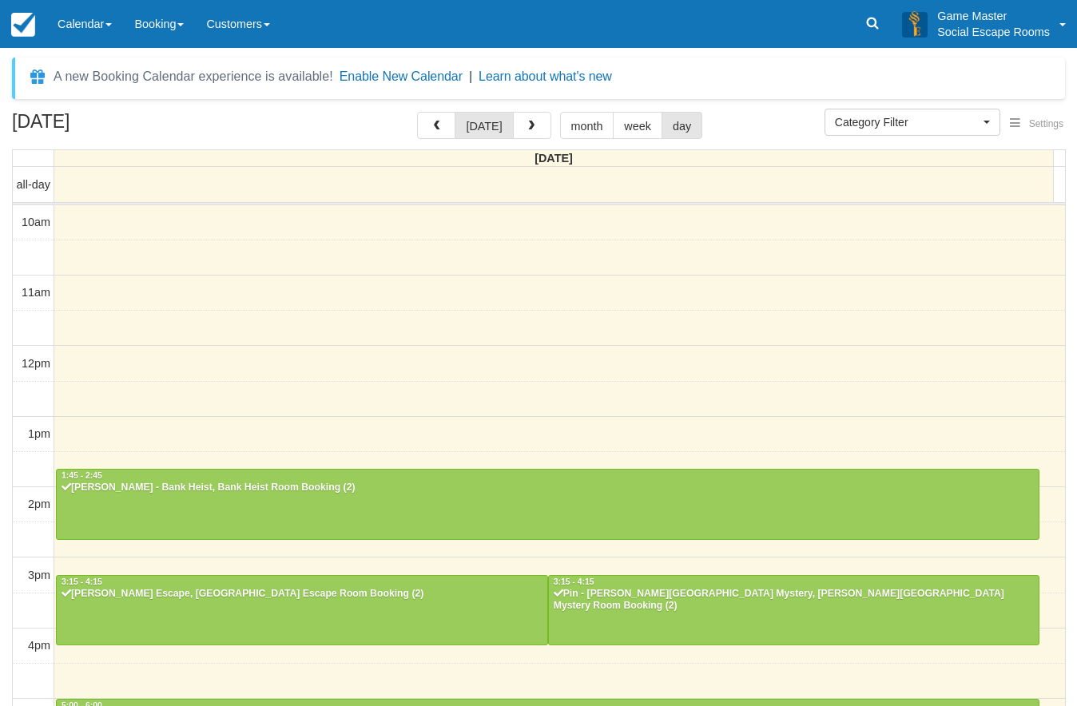
select select
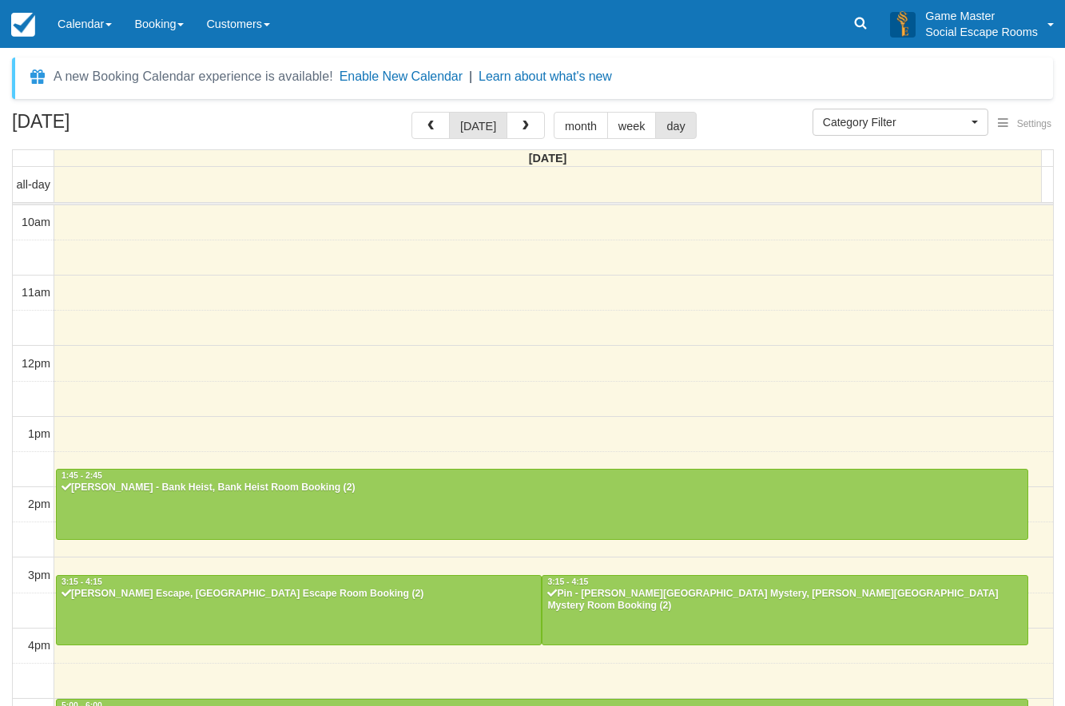
scroll to position [335, 0]
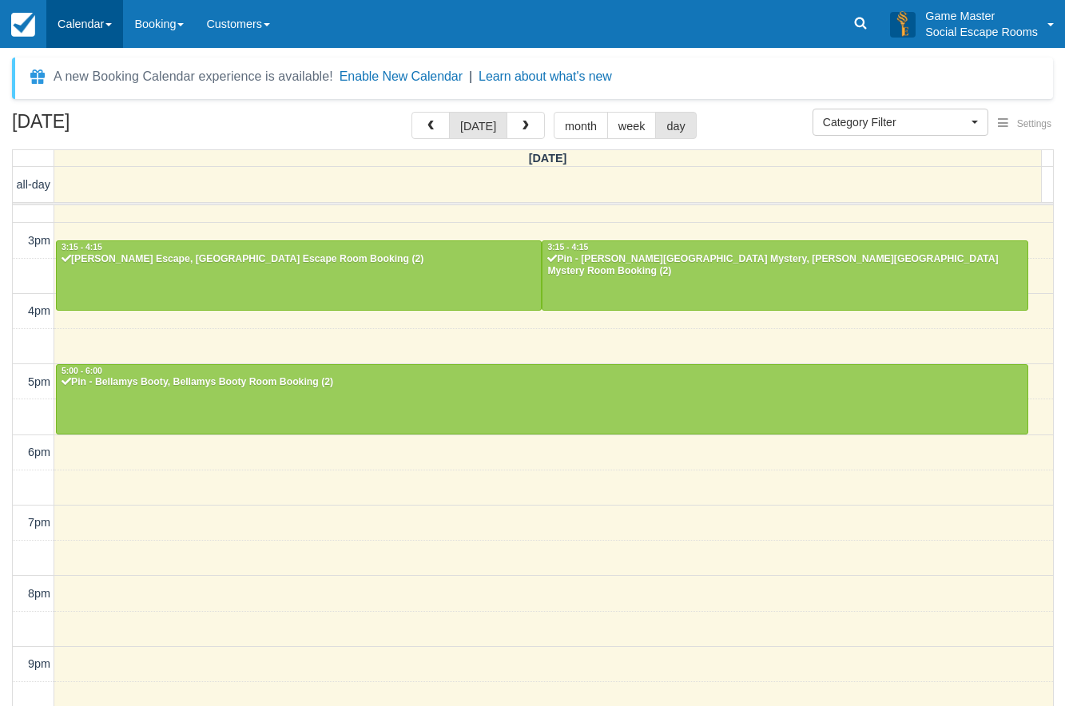
click at [82, 22] on link "Calendar" at bounding box center [84, 24] width 77 height 48
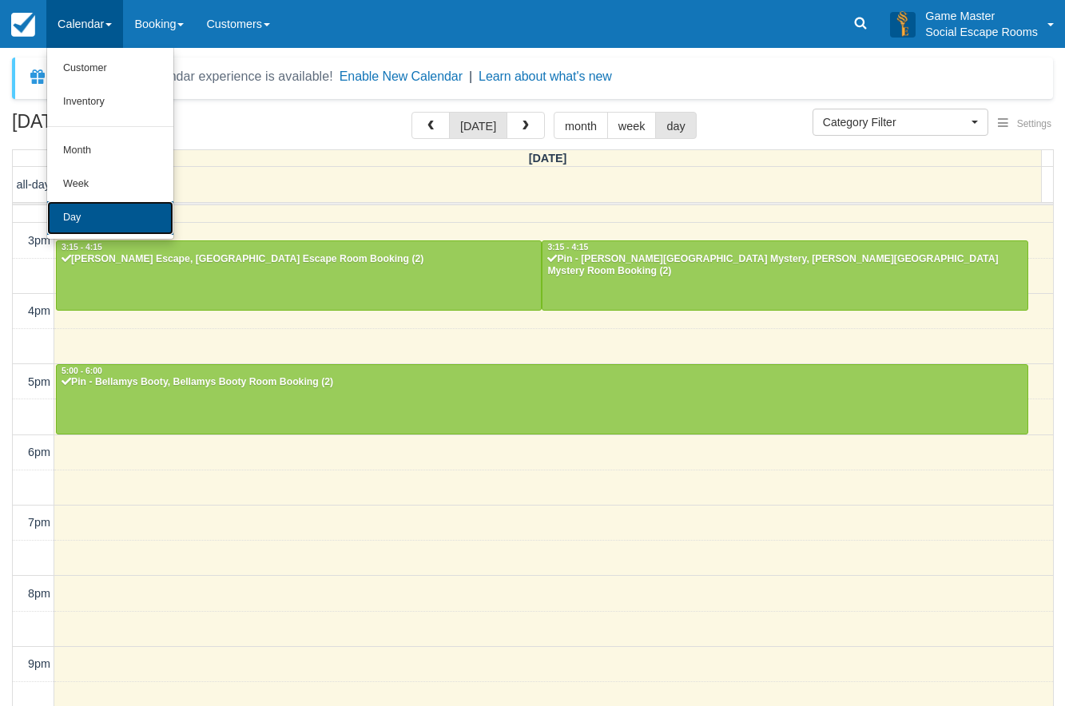
click at [80, 220] on link "Day" at bounding box center [110, 218] width 126 height 34
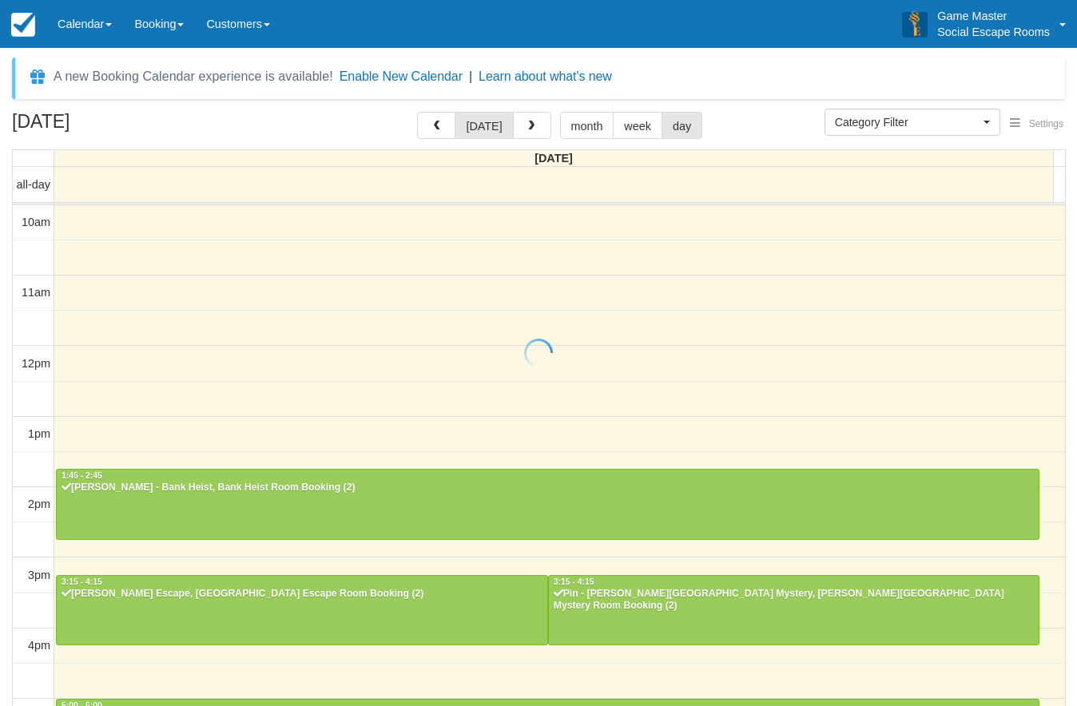
select select
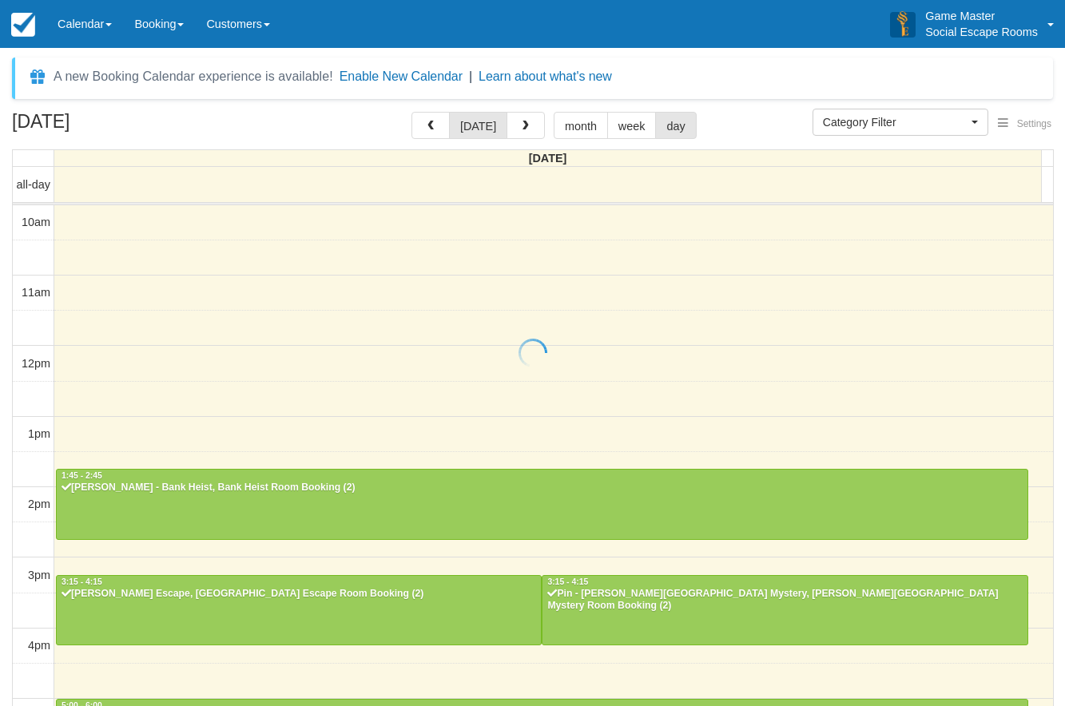
scroll to position [335, 0]
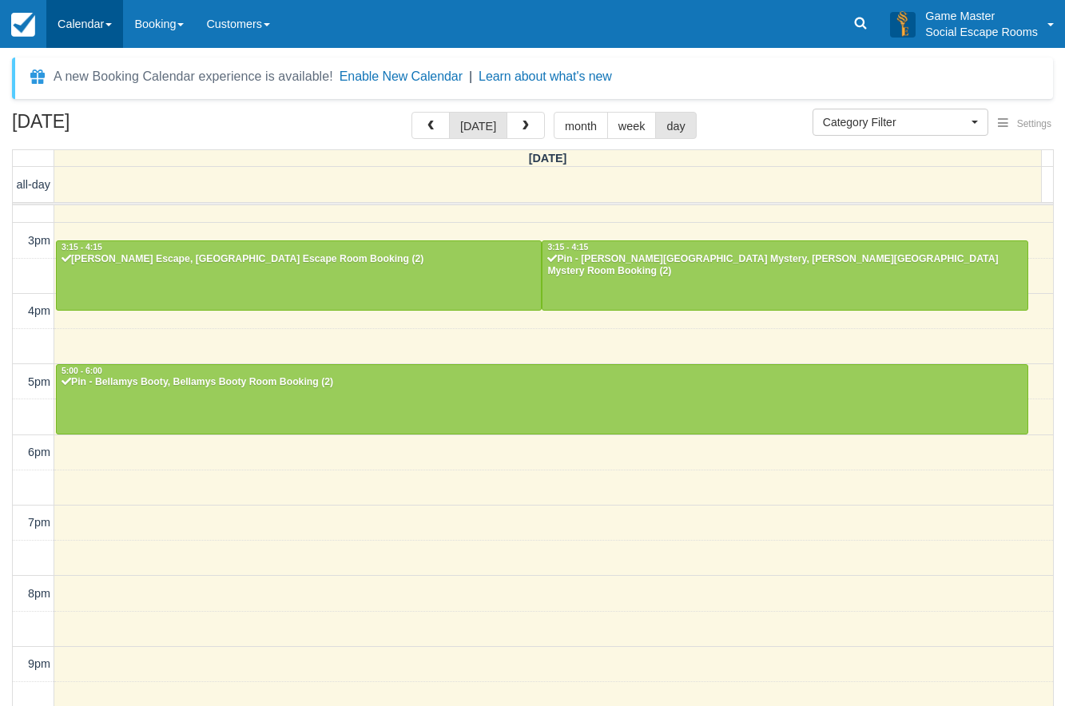
click at [117, 36] on link "Calendar" at bounding box center [84, 24] width 77 height 48
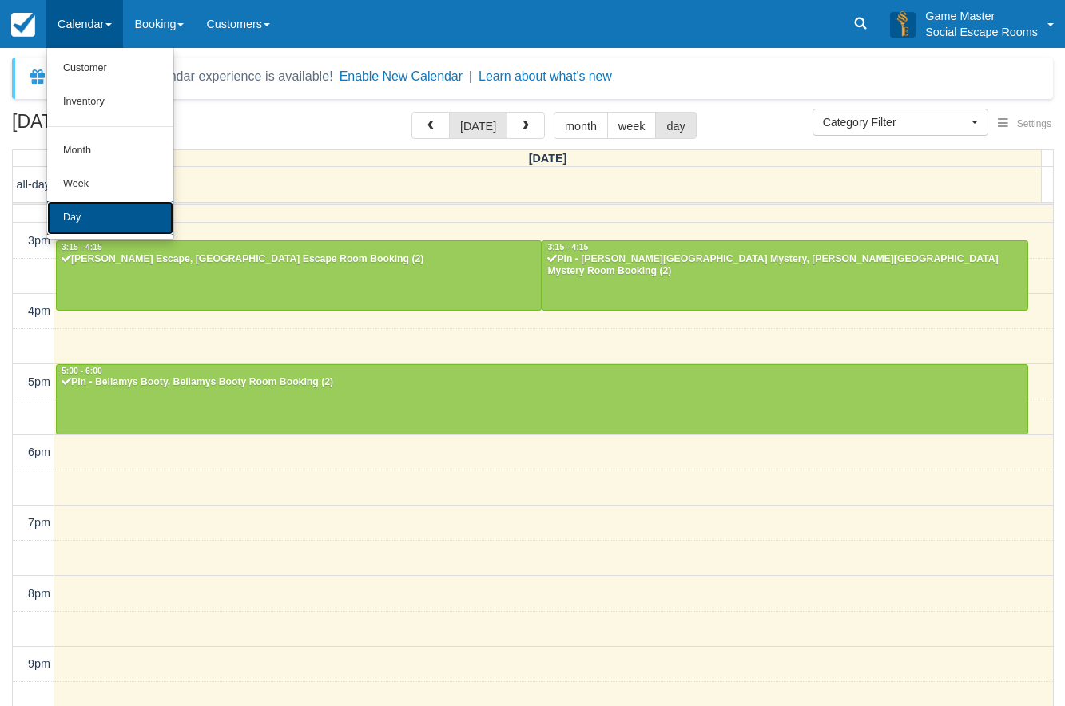
click at [119, 211] on link "Day" at bounding box center [110, 218] width 126 height 34
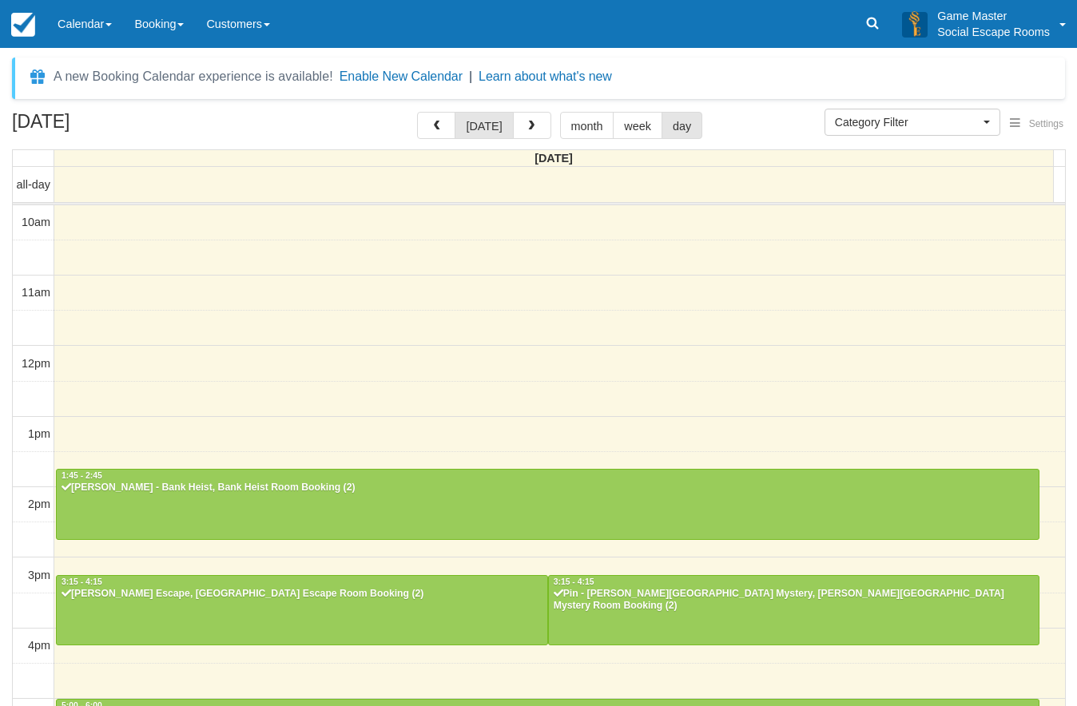
select select
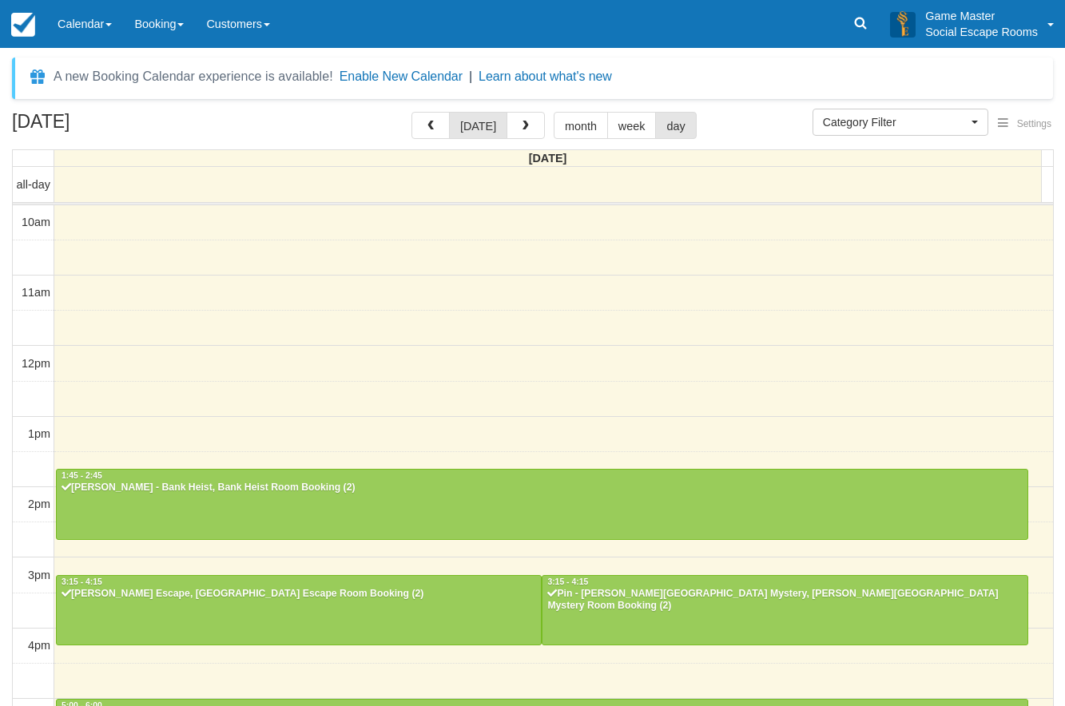
scroll to position [335, 0]
